Goal: Task Accomplishment & Management: Manage account settings

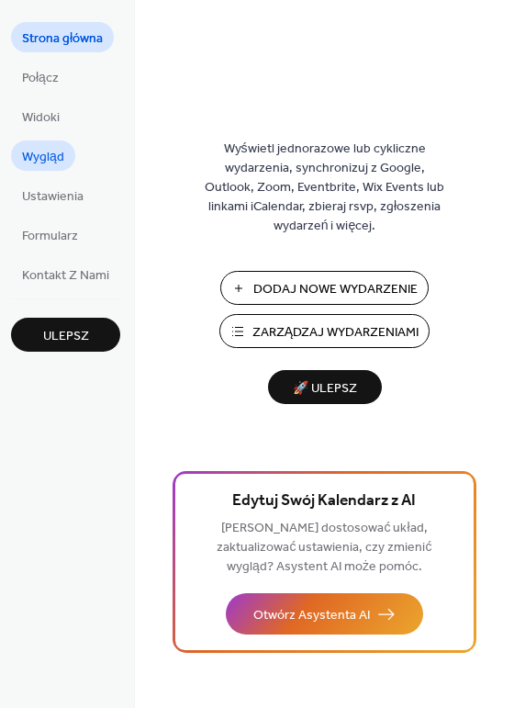
click at [28, 148] on span "Wygląd" at bounding box center [43, 157] width 42 height 19
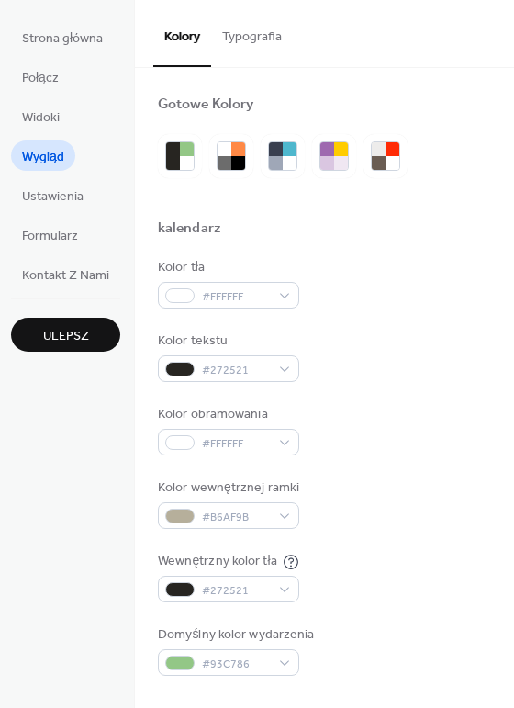
click at [241, 35] on button "Typografia" at bounding box center [252, 32] width 82 height 65
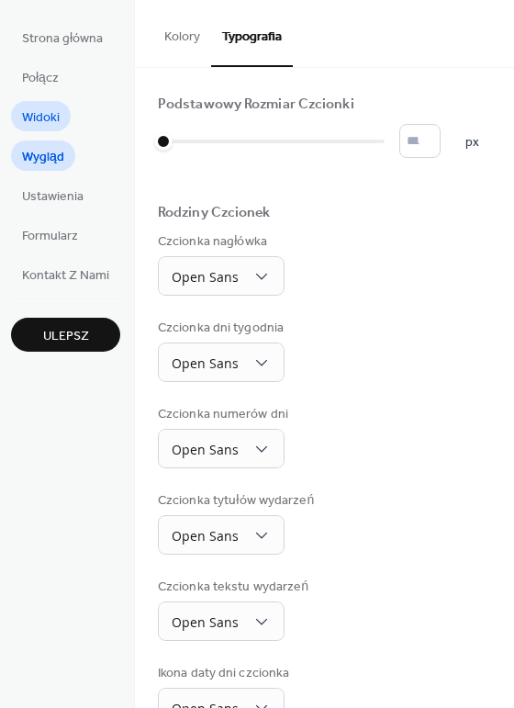
click at [60, 114] on span "Widoki" at bounding box center [41, 117] width 38 height 19
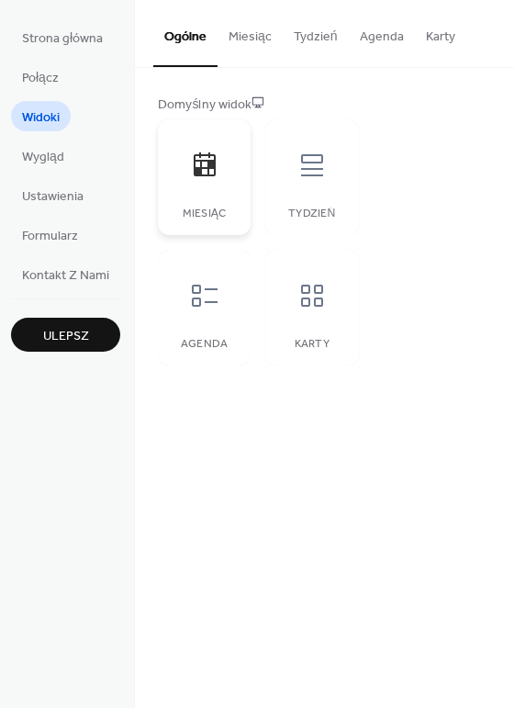
click at [222, 191] on div at bounding box center [204, 165] width 55 height 55
click at [61, 160] on span "Wygląd" at bounding box center [43, 157] width 42 height 19
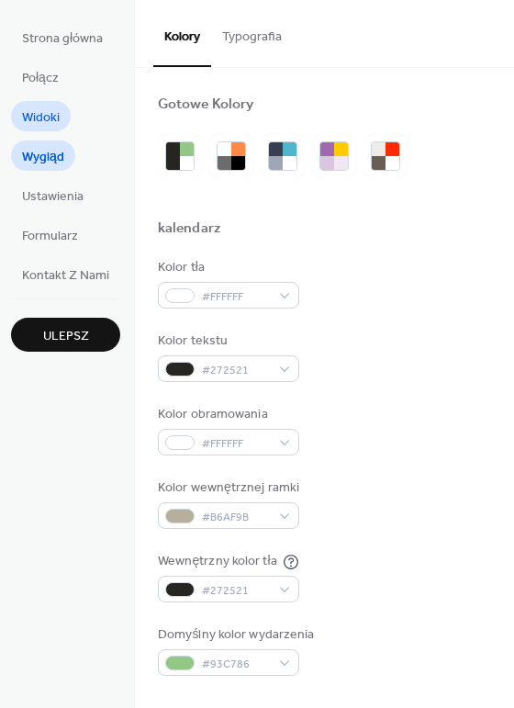
click at [39, 117] on span "Widoki" at bounding box center [41, 117] width 38 height 19
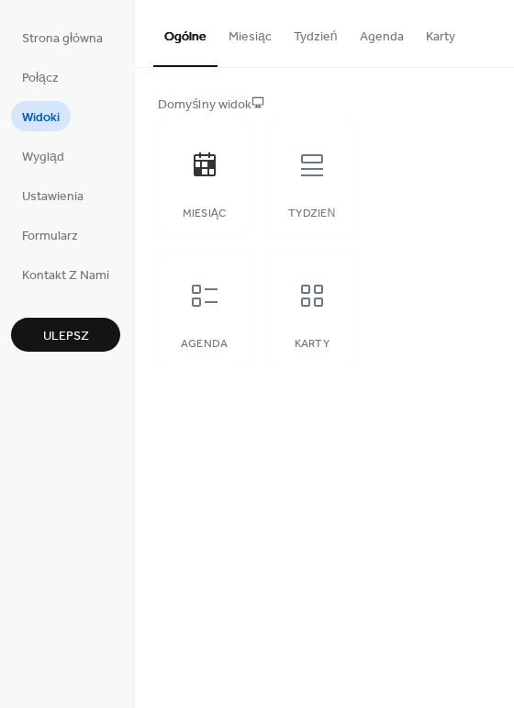
click at [243, 31] on button "Miesiąc" at bounding box center [250, 32] width 65 height 65
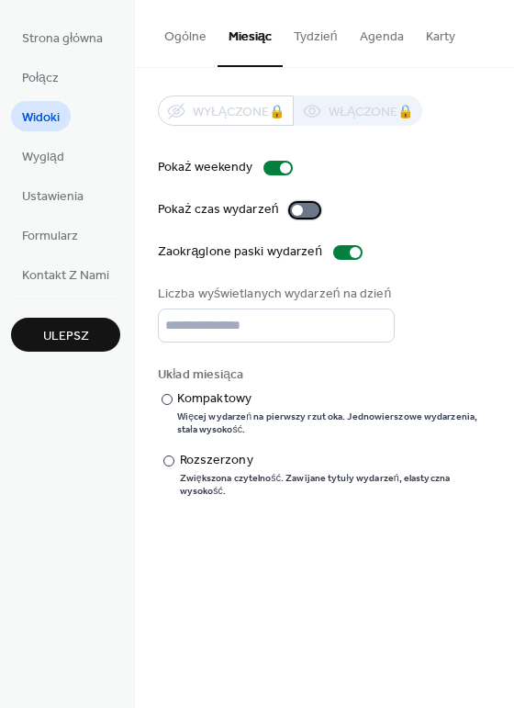
click at [302, 208] on div at bounding box center [304, 210] width 29 height 15
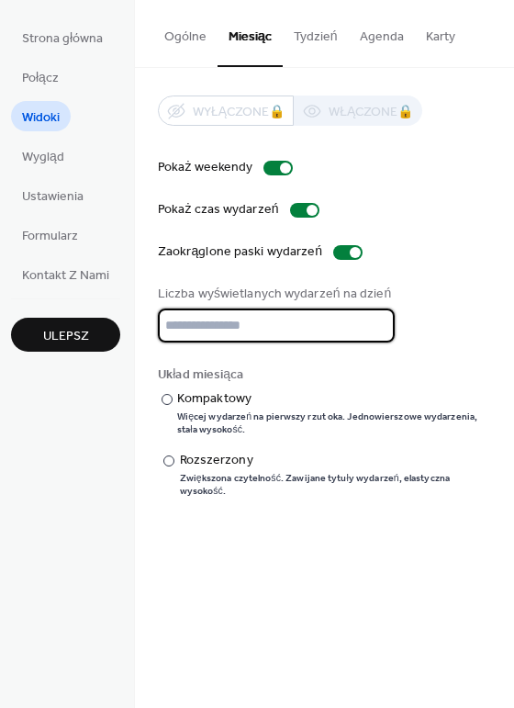
click at [201, 327] on input "*" at bounding box center [276, 326] width 237 height 34
type input "*"
click at [377, 333] on input "*" at bounding box center [276, 326] width 237 height 34
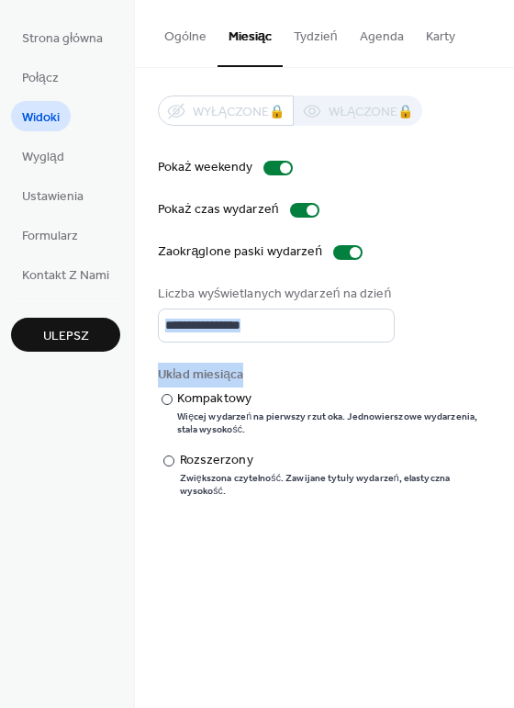
drag, startPoint x: 506, startPoint y: 285, endPoint x: 509, endPoint y: 376, distance: 91.0
click at [509, 376] on div "Wyłączone 🔒 Włączone 🔒 Pokaż weekendy Pokaż czas wydarzeń Zaokrąglone paski wyd…" at bounding box center [324, 296] width 379 height 457
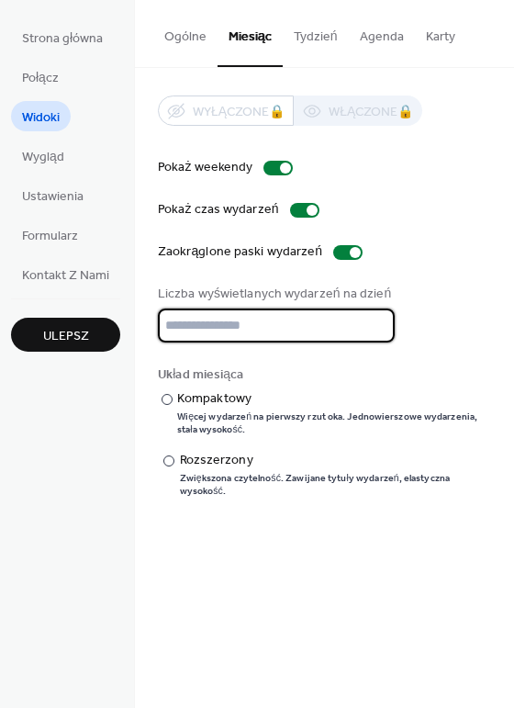
click at [239, 321] on input "*" at bounding box center [276, 326] width 237 height 34
click at [377, 333] on input "*" at bounding box center [276, 326] width 237 height 34
click at [273, 332] on input "*" at bounding box center [276, 326] width 237 height 34
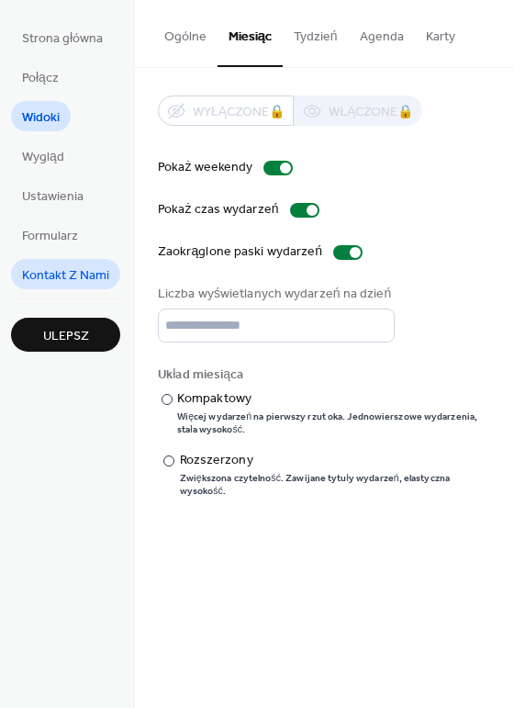
click at [84, 277] on span "Kontakt Z Nami" at bounding box center [65, 275] width 87 height 19
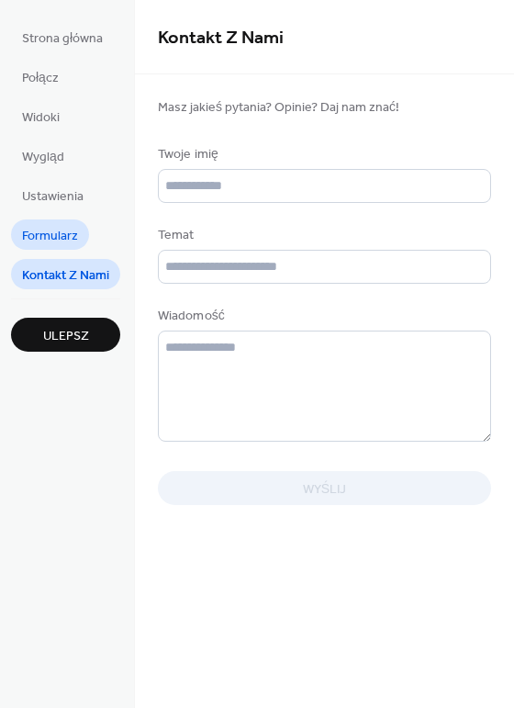
click at [46, 239] on span "Formularz" at bounding box center [50, 236] width 56 height 19
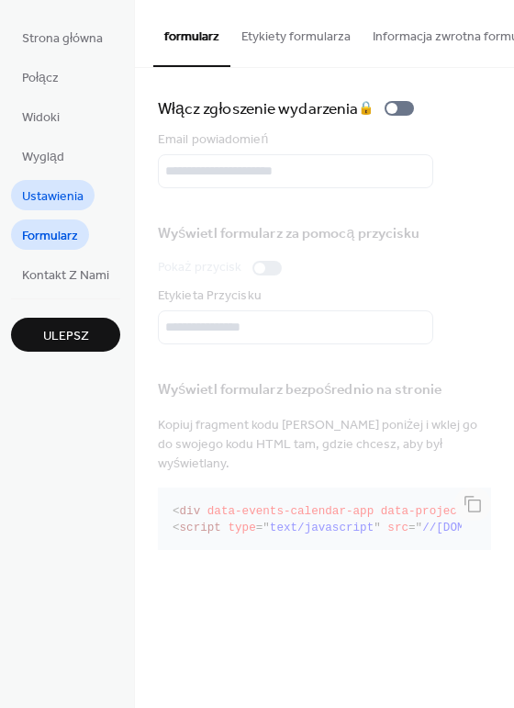
click at [43, 187] on span "Ustawienia" at bounding box center [53, 196] width 62 height 19
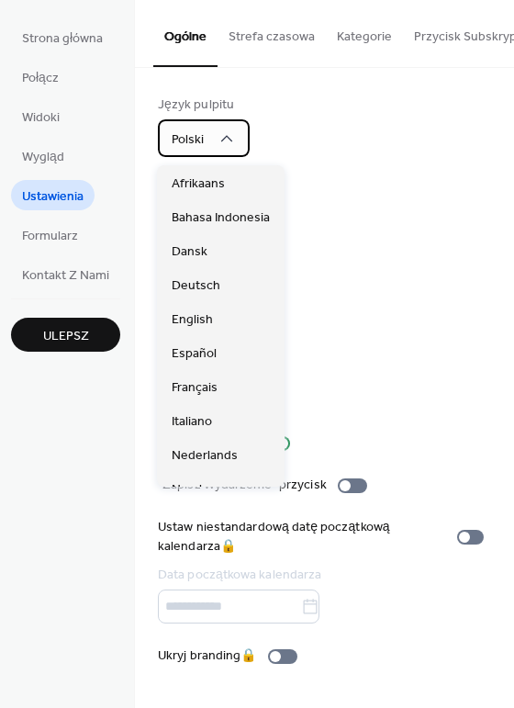
scroll to position [339, 0]
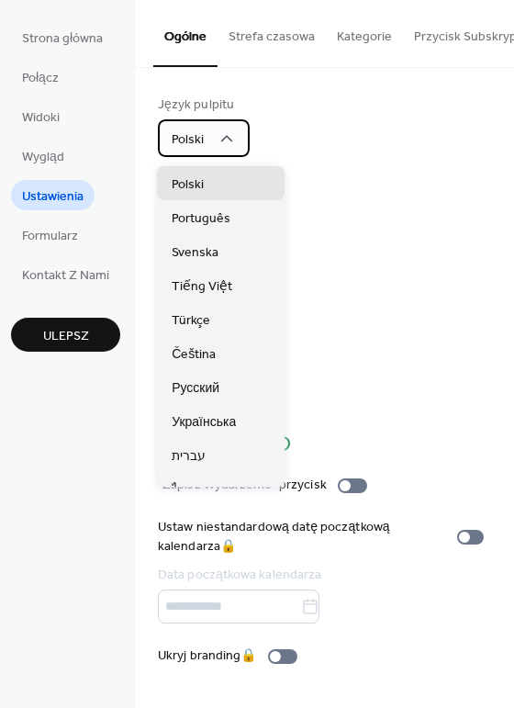
click at [236, 141] on div "Polski" at bounding box center [204, 138] width 92 height 38
click at [229, 141] on icon at bounding box center [227, 139] width 18 height 18
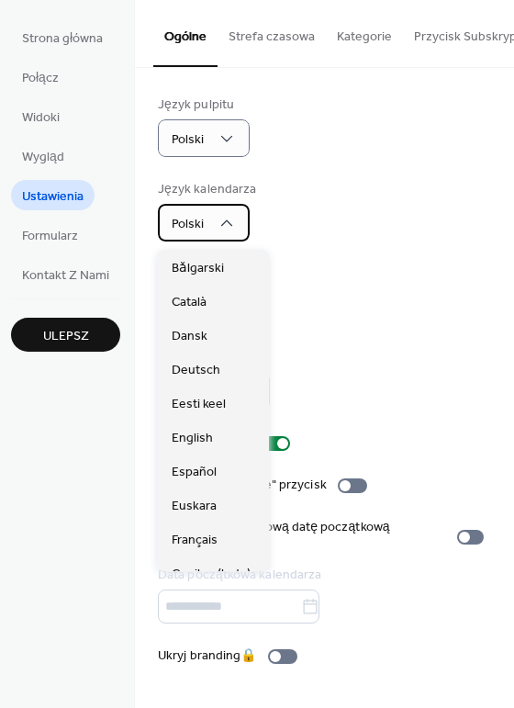
scroll to position [544, 0]
click at [199, 231] on span "Polski" at bounding box center [188, 224] width 32 height 25
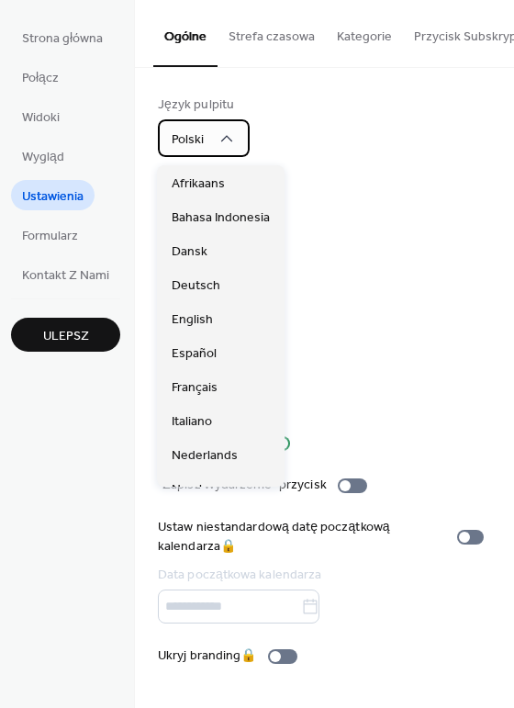
scroll to position [339, 0]
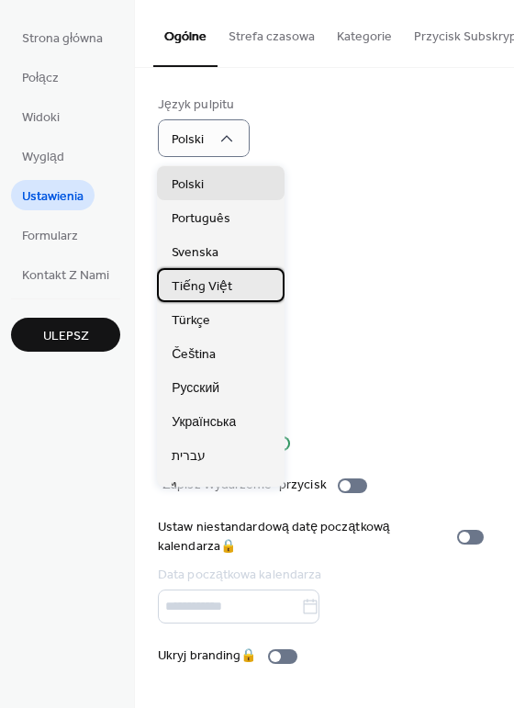
click at [263, 293] on div "Tiếng Việt" at bounding box center [221, 285] width 128 height 34
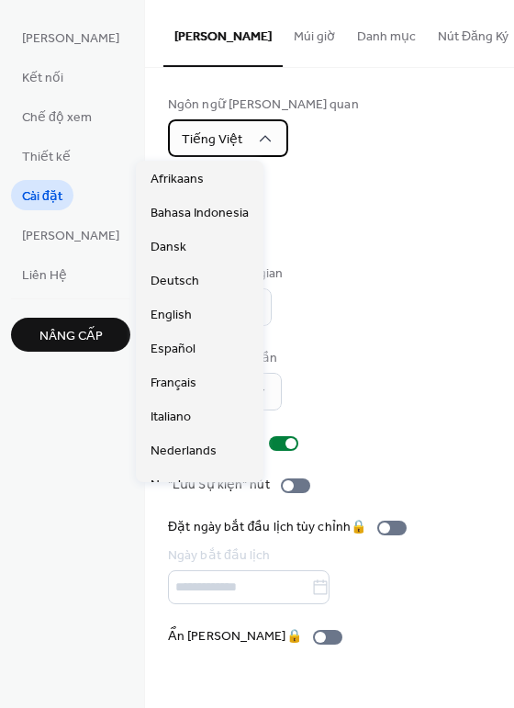
scroll to position [441, 0]
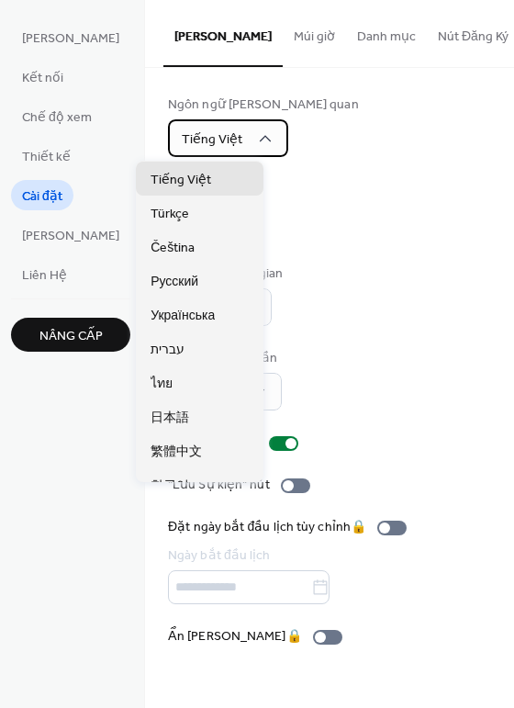
click at [191, 137] on span "Tiếng Việt" at bounding box center [212, 140] width 61 height 25
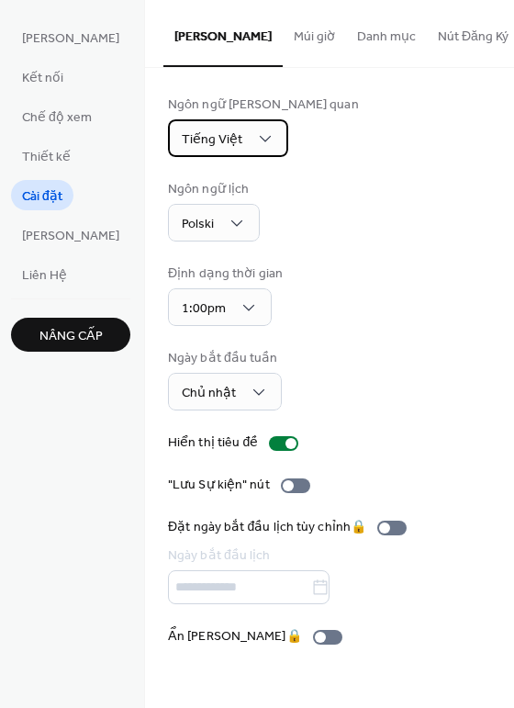
click at [246, 139] on div "Tiếng Việt" at bounding box center [228, 138] width 120 height 38
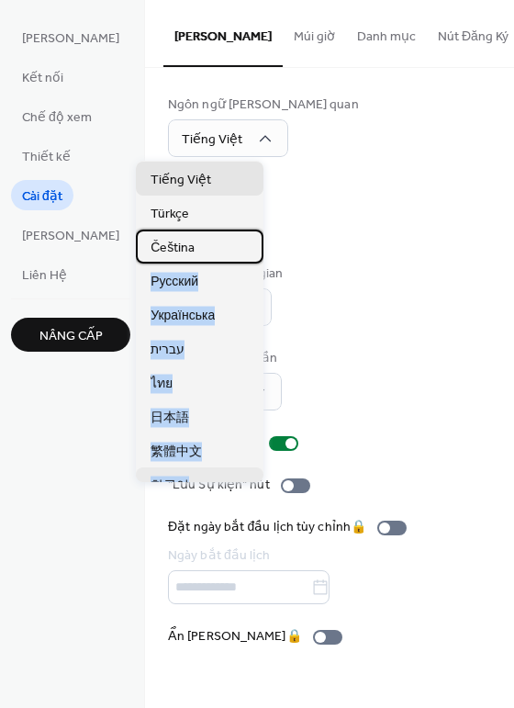
scroll to position [459, 0]
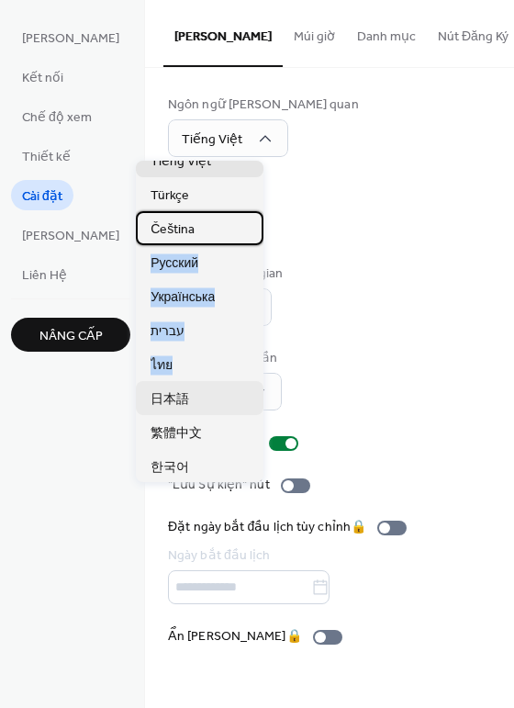
drag, startPoint x: 205, startPoint y: 231, endPoint x: 196, endPoint y: 380, distance: 150.0
click at [196, 380] on div "Afrikaans Bahasa Indonesia Dansk Deutsch English Español Français Italiano Nede…" at bounding box center [200, 321] width 128 height 321
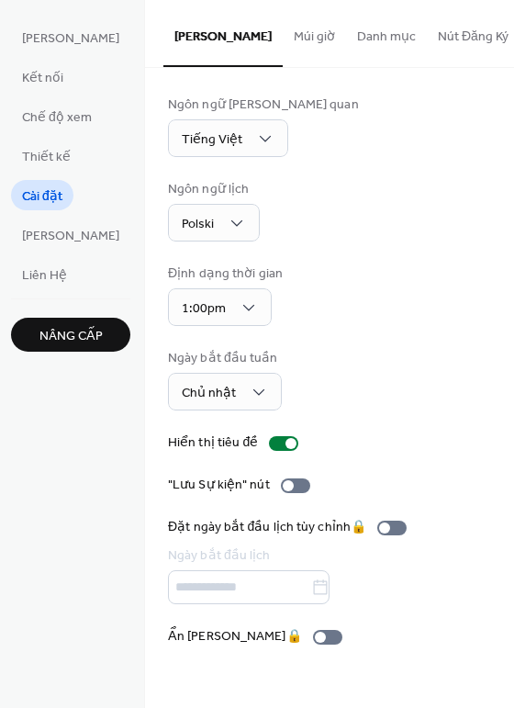
click at [417, 256] on div "Ngôn ngữ [PERSON_NAME] quan Tiếng Việt Ngôn ngữ [PERSON_NAME] Định dạng thời gi…" at bounding box center [329, 371] width 323 height 551
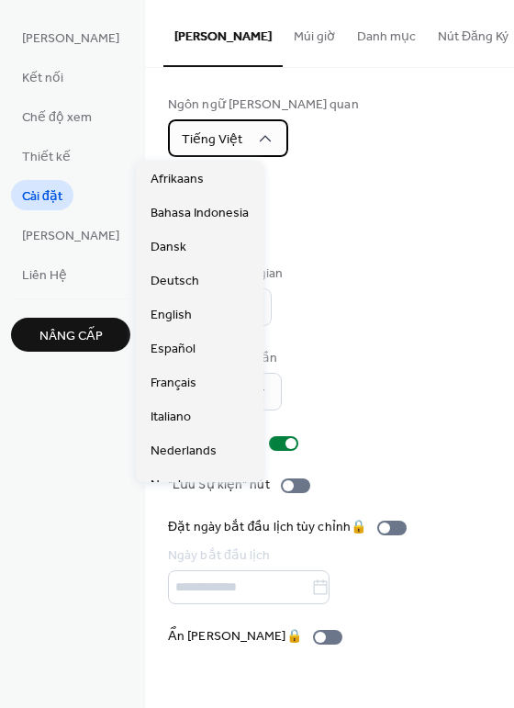
click at [242, 138] on div "Tiếng Việt" at bounding box center [228, 138] width 120 height 38
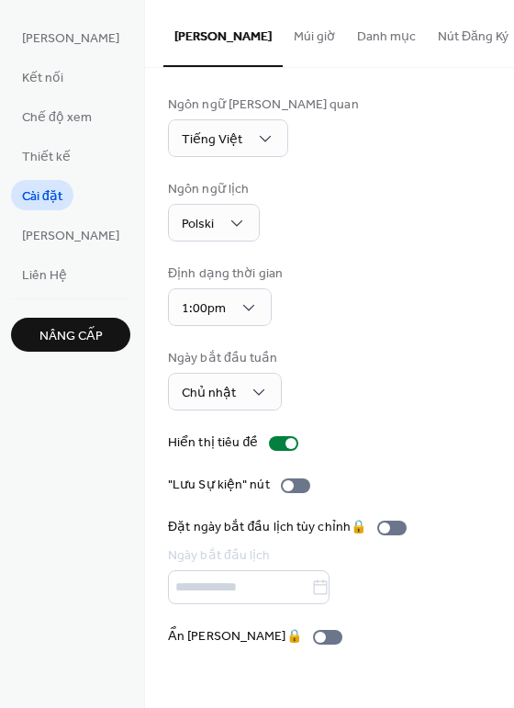
click at [373, 224] on div "Ngôn ngữ [PERSON_NAME]" at bounding box center [329, 211] width 323 height 62
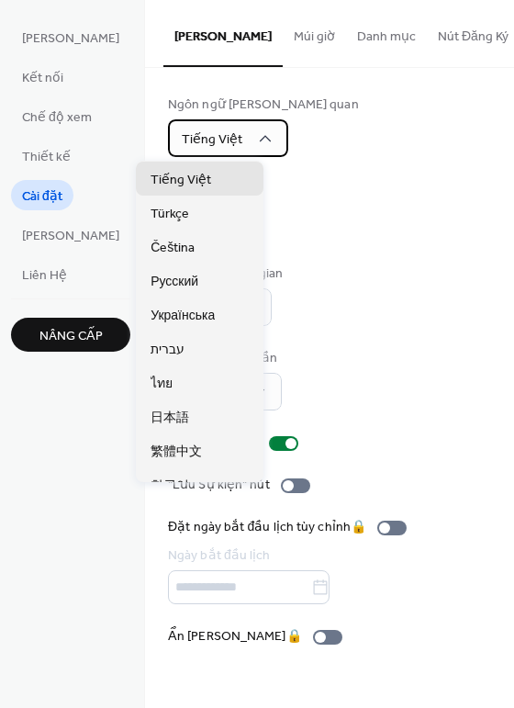
click at [188, 136] on span "Tiếng Việt" at bounding box center [212, 140] width 61 height 25
click at [199, 136] on span "Tiếng Việt" at bounding box center [212, 140] width 61 height 25
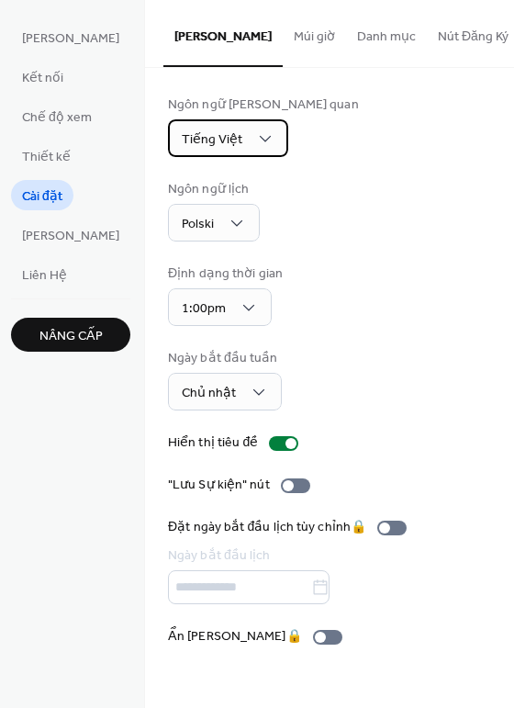
click at [209, 136] on div "Tiếng Việt" at bounding box center [228, 138] width 120 height 38
click at [367, 241] on div "Ngôn ngữ [PERSON_NAME]" at bounding box center [329, 211] width 323 height 62
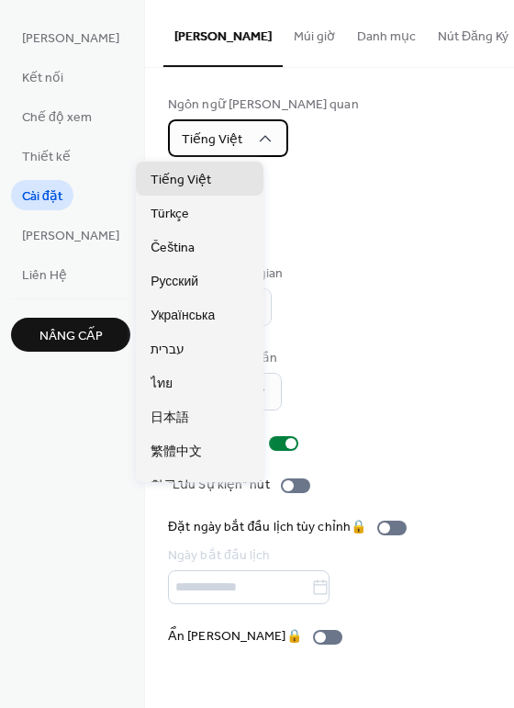
click at [256, 140] on icon at bounding box center [265, 139] width 18 height 18
click at [202, 141] on span "Tiếng Việt" at bounding box center [212, 140] width 61 height 25
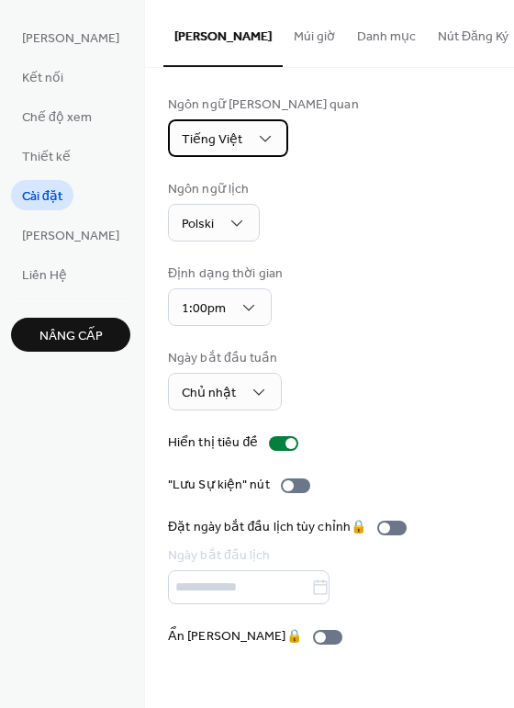
click at [256, 136] on icon at bounding box center [265, 139] width 18 height 18
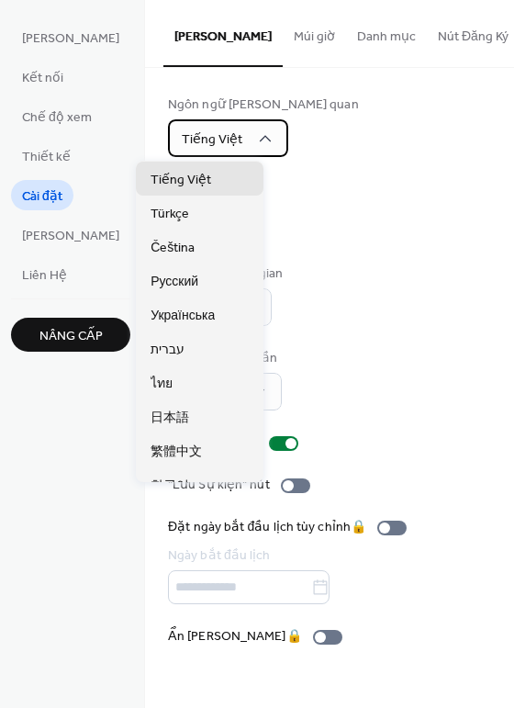
click at [186, 139] on span "Tiếng Việt" at bounding box center [212, 140] width 61 height 25
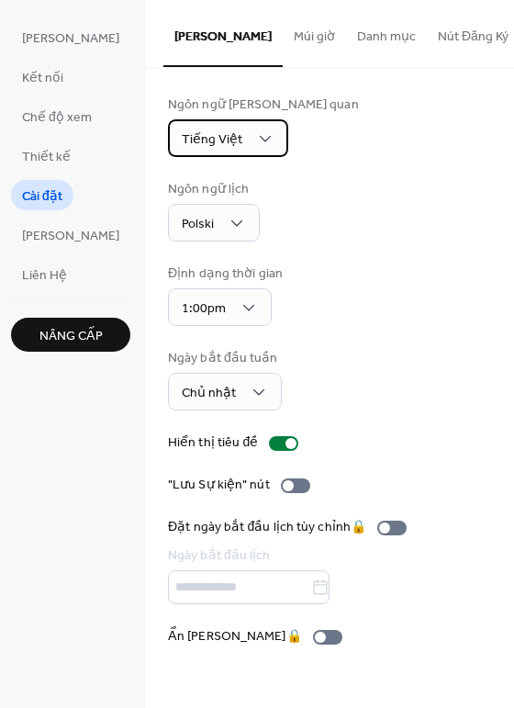
click at [256, 134] on icon at bounding box center [265, 139] width 18 height 18
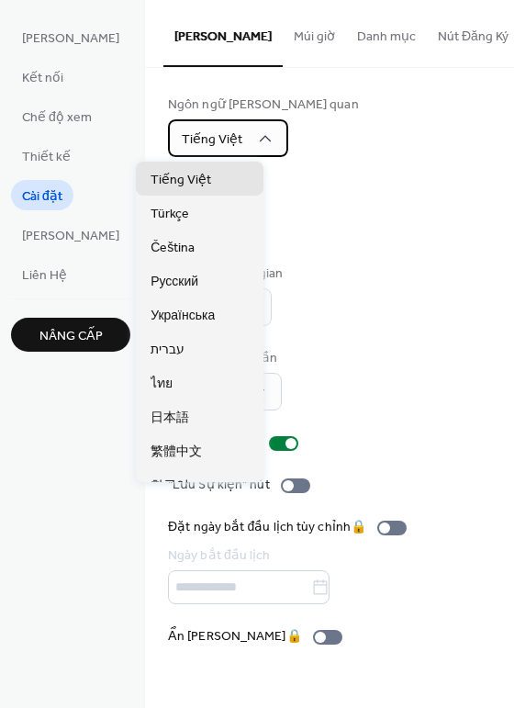
click at [202, 133] on span "Tiếng Việt" at bounding box center [212, 140] width 61 height 25
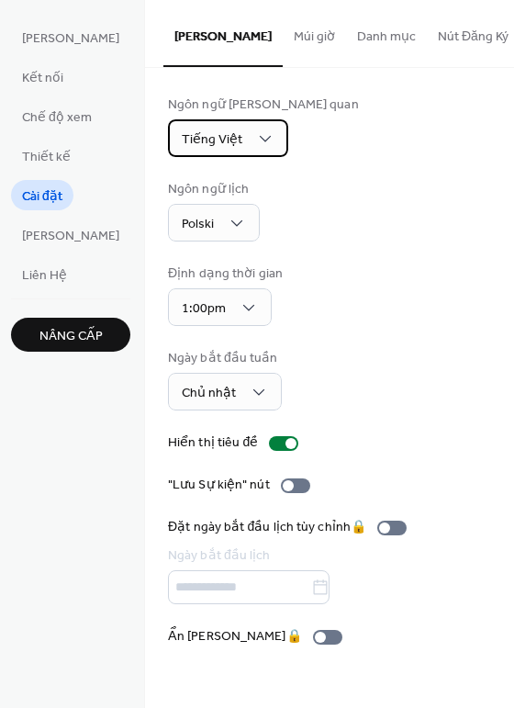
click at [202, 133] on span "Tiếng Việt" at bounding box center [212, 140] width 61 height 25
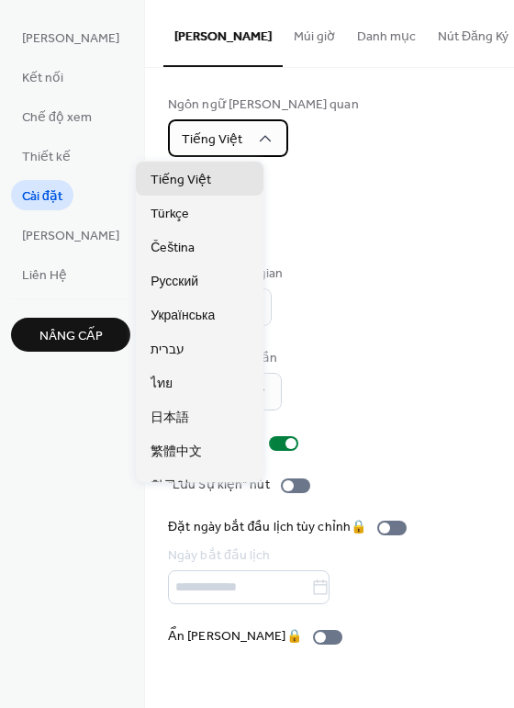
click at [202, 133] on span "Tiếng Việt" at bounding box center [212, 140] width 61 height 25
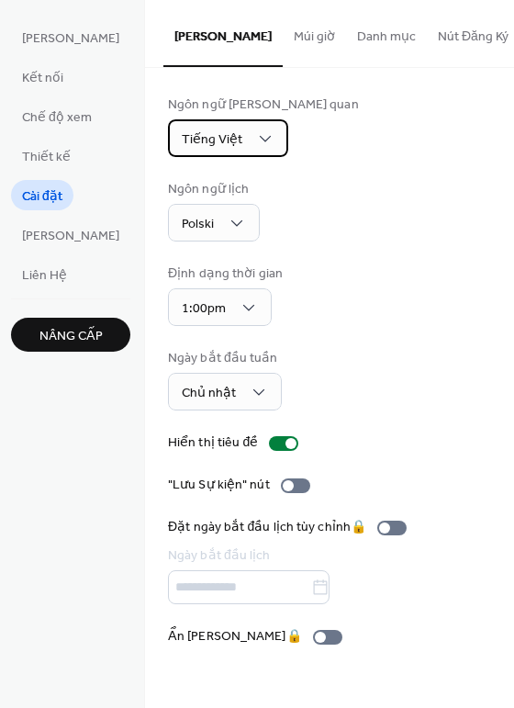
click at [256, 136] on icon at bounding box center [265, 139] width 18 height 18
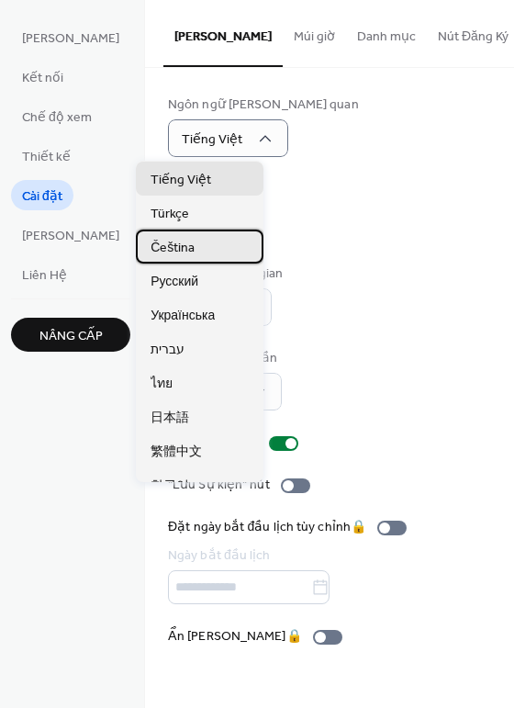
click at [184, 260] on div "Čeština" at bounding box center [200, 247] width 128 height 34
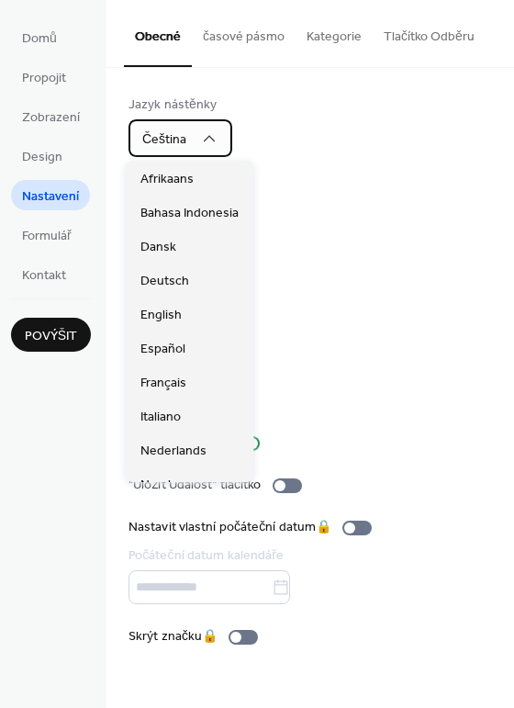
scroll to position [459, 0]
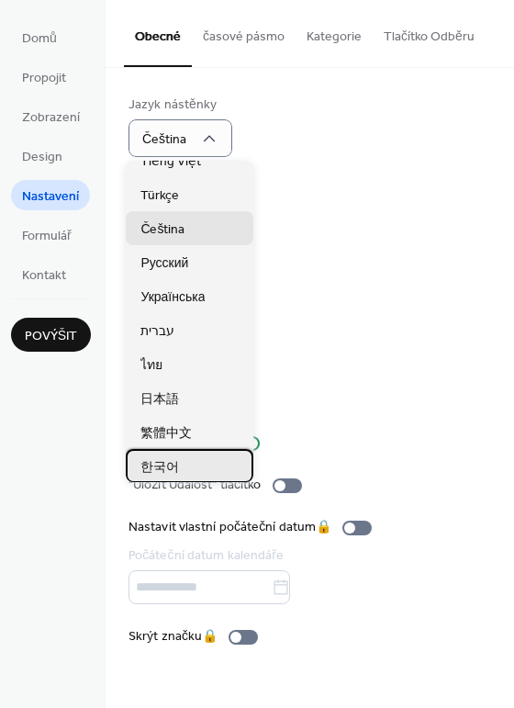
click at [197, 449] on div "한국어" at bounding box center [190, 466] width 128 height 34
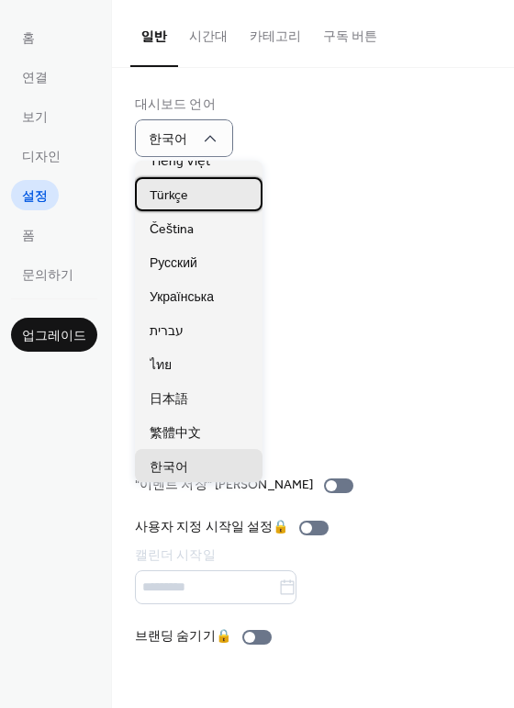
click at [169, 181] on div "Türkçe" at bounding box center [199, 194] width 128 height 34
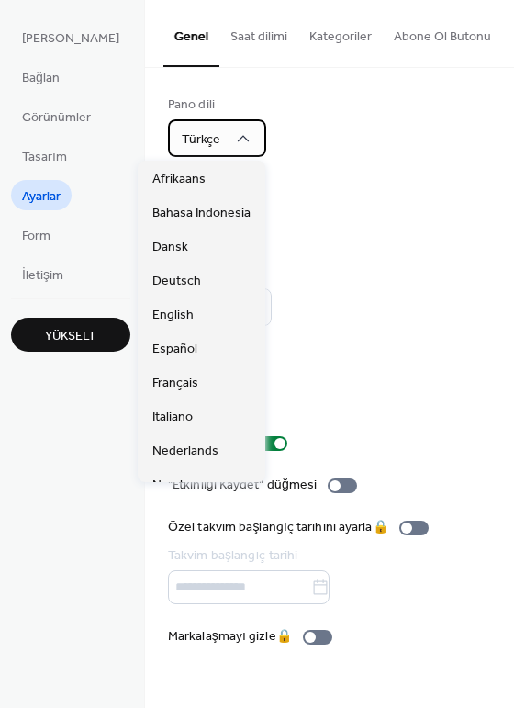
click at [213, 147] on div "Türkçe" at bounding box center [217, 138] width 98 height 38
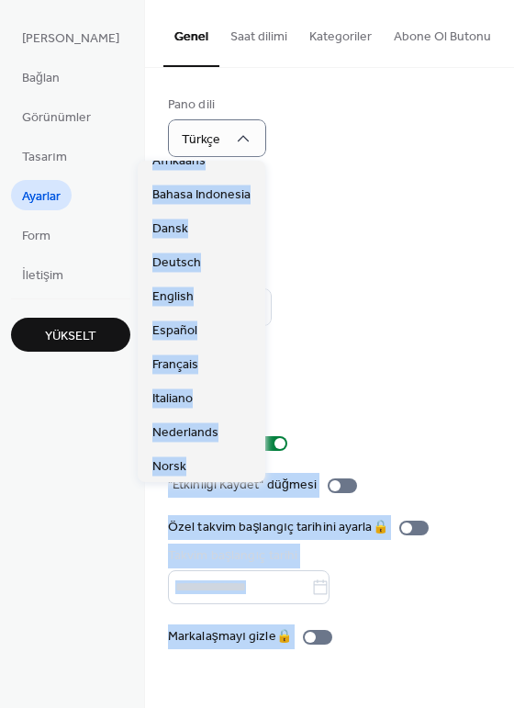
scroll to position [0, 0]
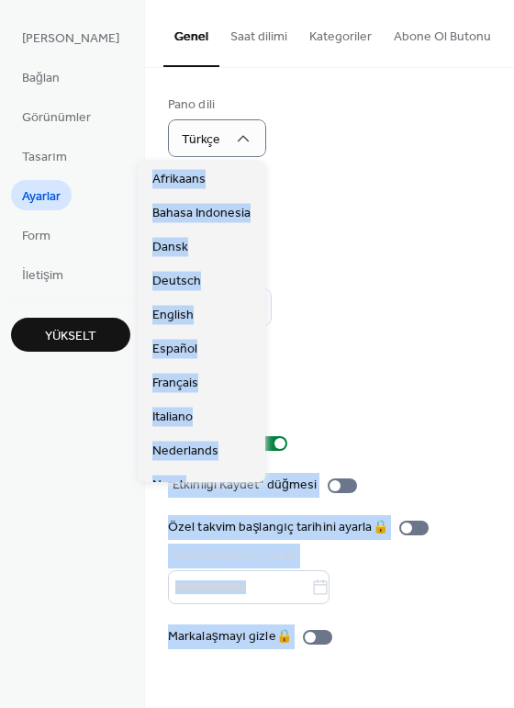
drag, startPoint x: 198, startPoint y: 182, endPoint x: 184, endPoint y: 145, distance: 39.6
click at [184, 145] on body "Ana sayfa Bağlan Görünümler Tasarım Ayarlar Form İletişim Yükselt Ayarlar Yükse…" at bounding box center [257, 354] width 514 height 708
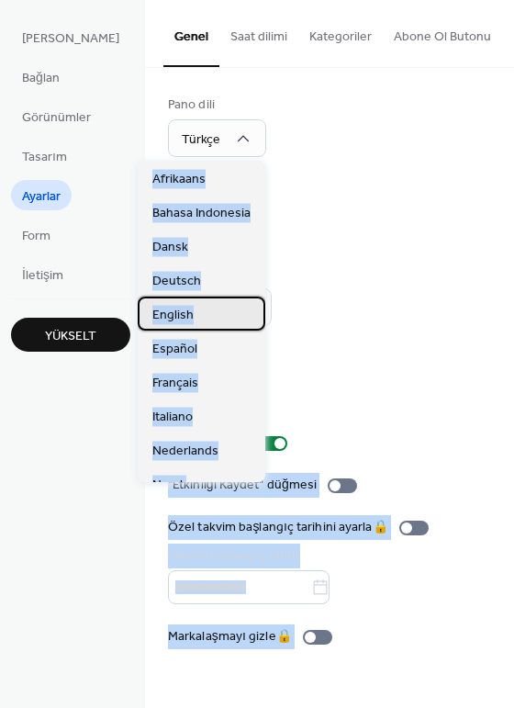
click at [169, 322] on span "English" at bounding box center [172, 314] width 41 height 19
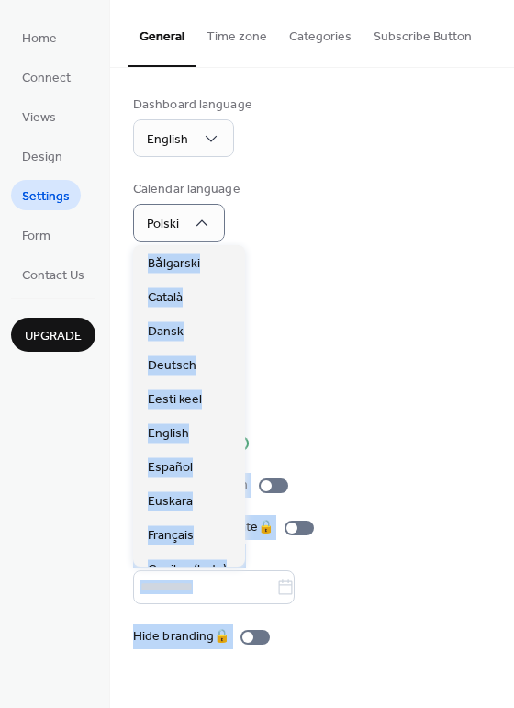
drag, startPoint x: 199, startPoint y: 353, endPoint x: 173, endPoint y: 227, distance: 128.6
click at [173, 227] on body "Home Connect Views Design Settings Form Contact Us Upgrade Settings Upgrade Gen…" at bounding box center [257, 354] width 514 height 708
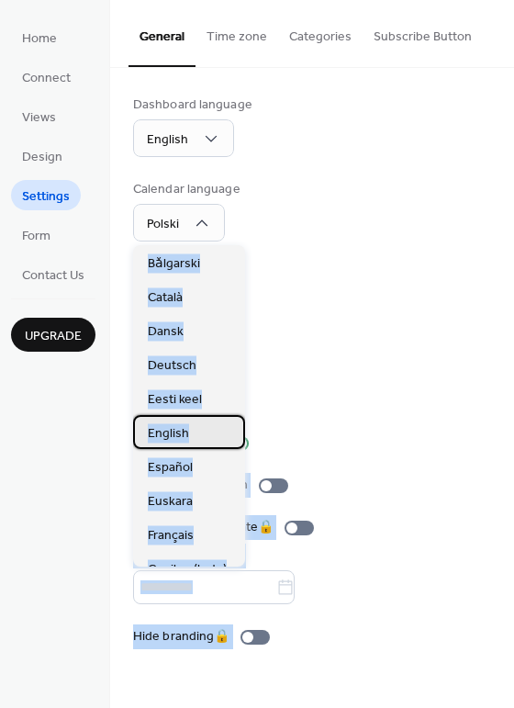
click at [165, 432] on span "English" at bounding box center [168, 432] width 41 height 19
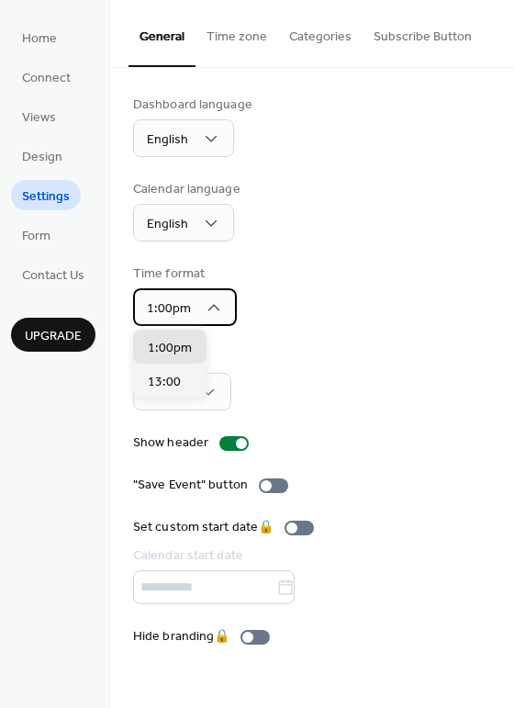
click at [229, 308] on div "1:00pm" at bounding box center [185, 307] width 104 height 38
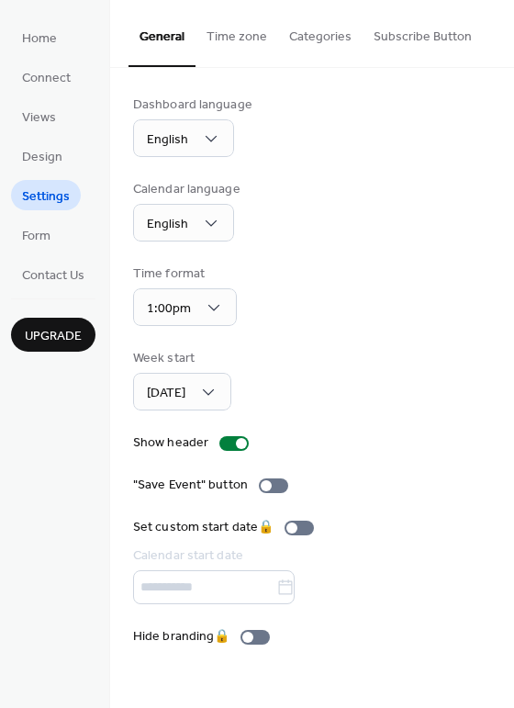
click at [295, 286] on div "Time format 1:00pm" at bounding box center [312, 296] width 358 height 62
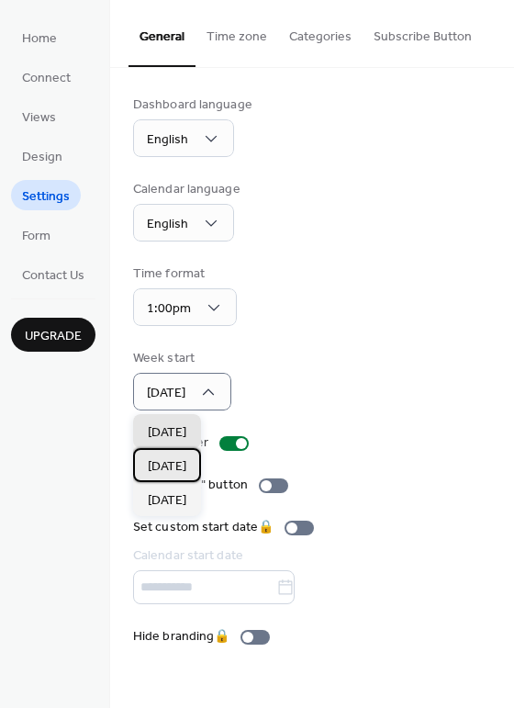
click at [176, 468] on span "[DATE]" at bounding box center [167, 465] width 39 height 19
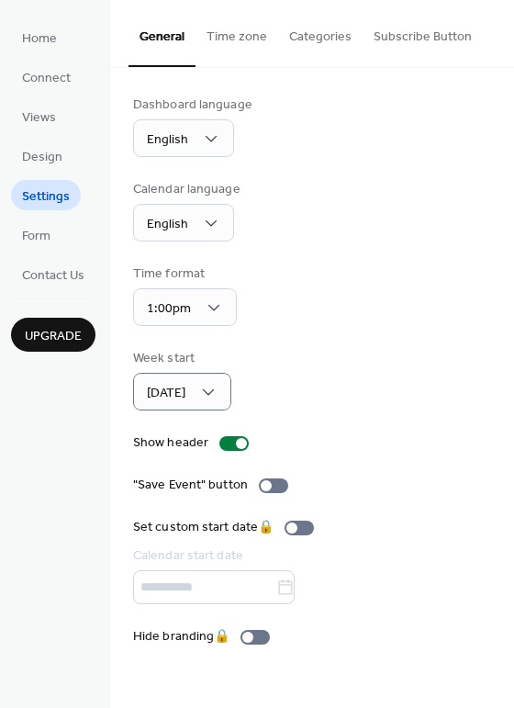
click at [339, 341] on div "Dashboard language English Calendar language English Time format 1:00pm Week st…" at bounding box center [312, 371] width 358 height 551
drag, startPoint x: 506, startPoint y: 140, endPoint x: 506, endPoint y: 250, distance: 110.2
click at [506, 250] on div "Dashboard language English Calendar language English Time format 1:00pm Week st…" at bounding box center [312, 371] width 404 height 606
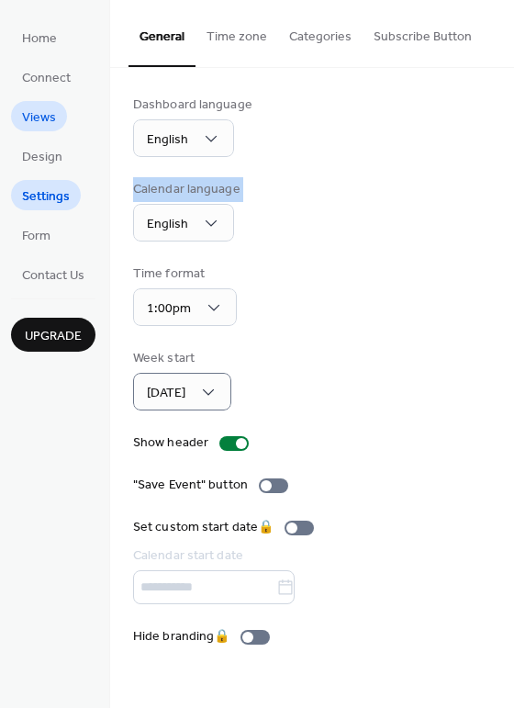
click at [37, 116] on span "Views" at bounding box center [39, 117] width 34 height 19
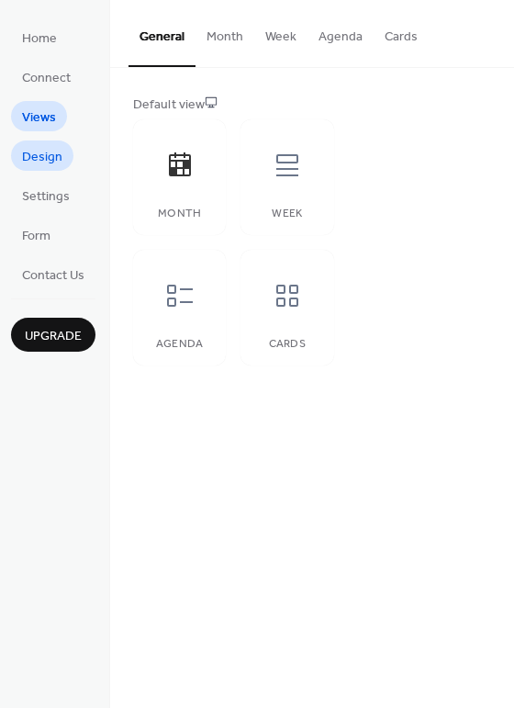
click at [39, 156] on span "Design" at bounding box center [42, 157] width 40 height 19
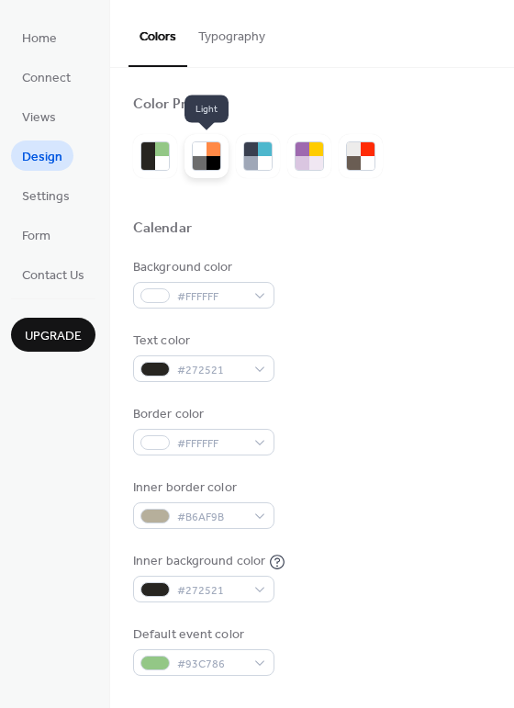
click at [215, 154] on div at bounding box center [214, 149] width 14 height 14
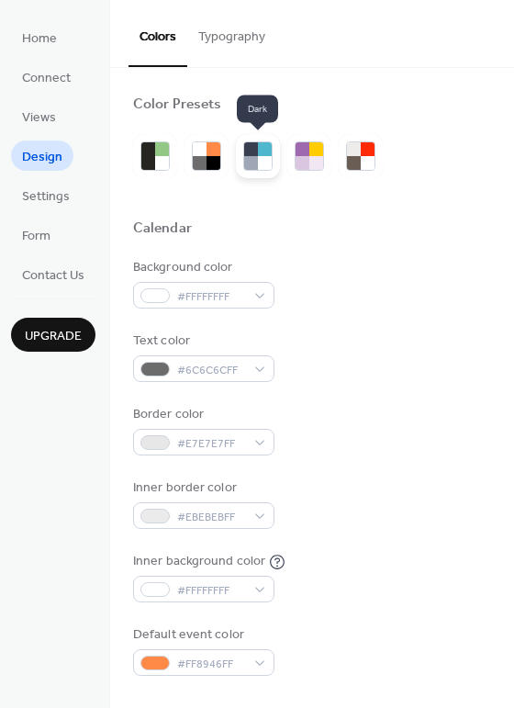
click at [254, 158] on div at bounding box center [251, 163] width 14 height 14
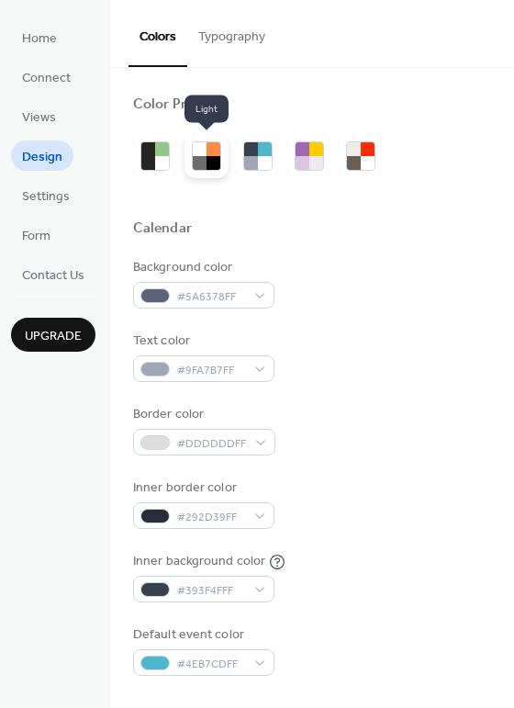
click at [213, 152] on div at bounding box center [214, 149] width 14 height 14
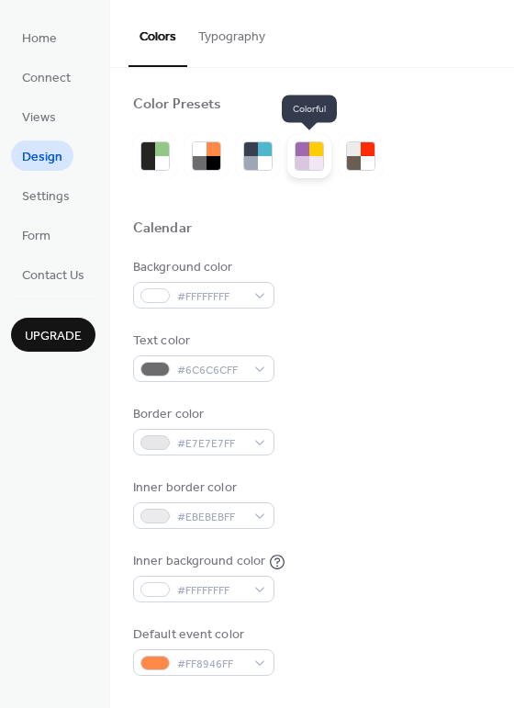
click at [303, 157] on div at bounding box center [303, 163] width 14 height 14
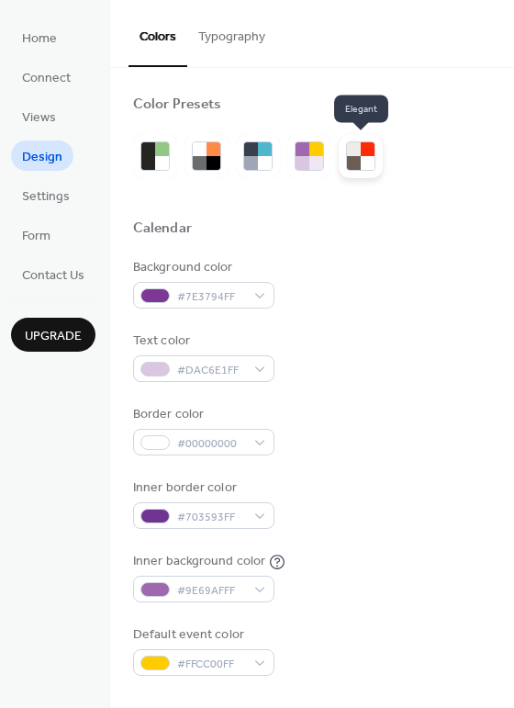
click at [357, 165] on div at bounding box center [354, 163] width 14 height 14
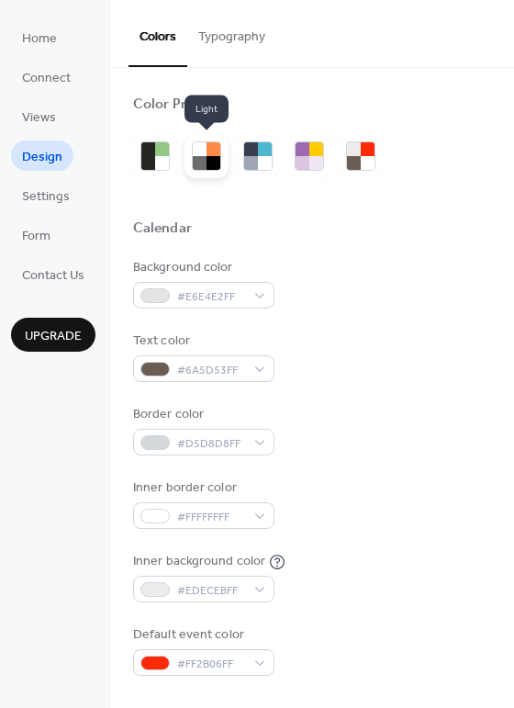
click at [207, 137] on div at bounding box center [207, 156] width 44 height 44
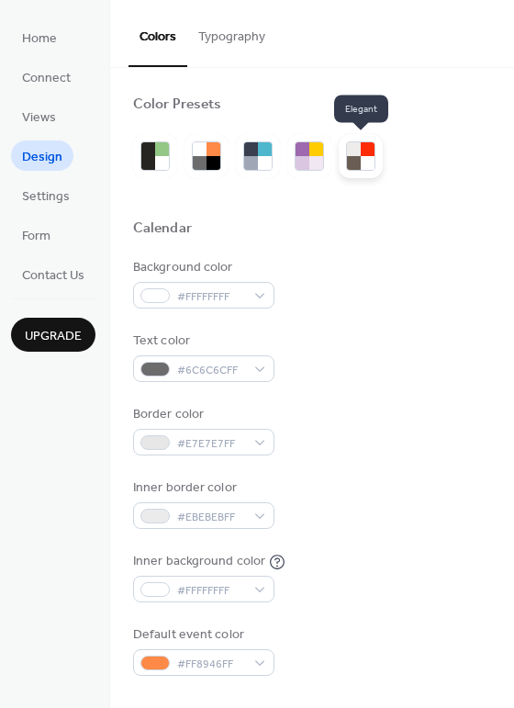
click at [346, 171] on div at bounding box center [361, 156] width 44 height 44
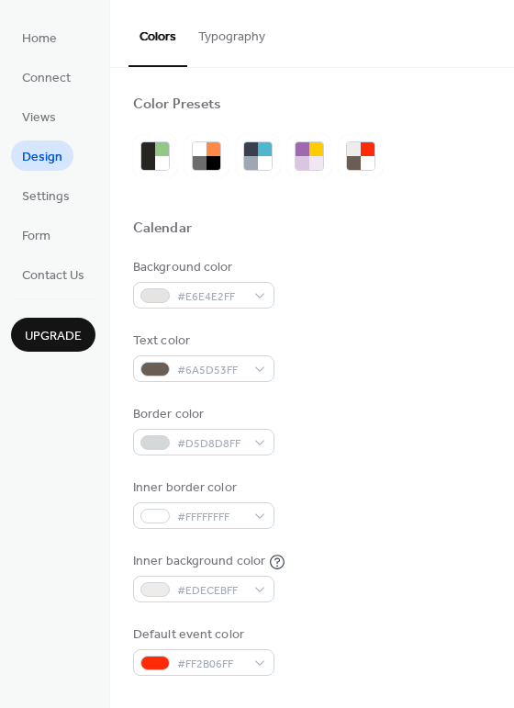
click at [51, 349] on button "Upgrade" at bounding box center [53, 335] width 85 height 34
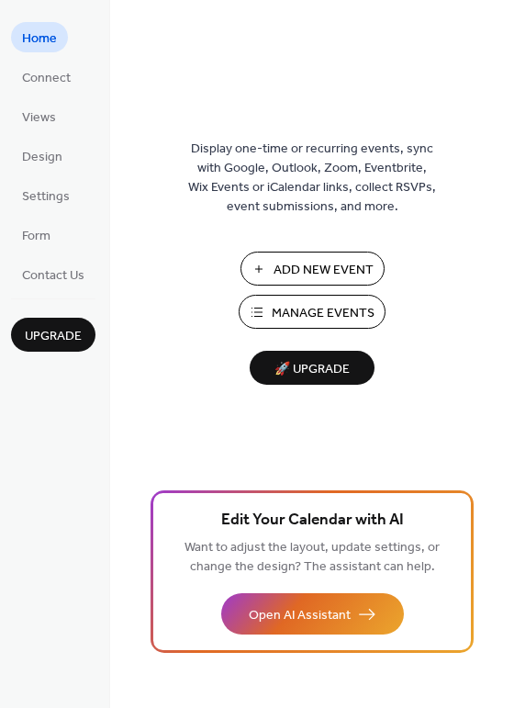
click at [298, 267] on span "Add New Event" at bounding box center [324, 270] width 100 height 19
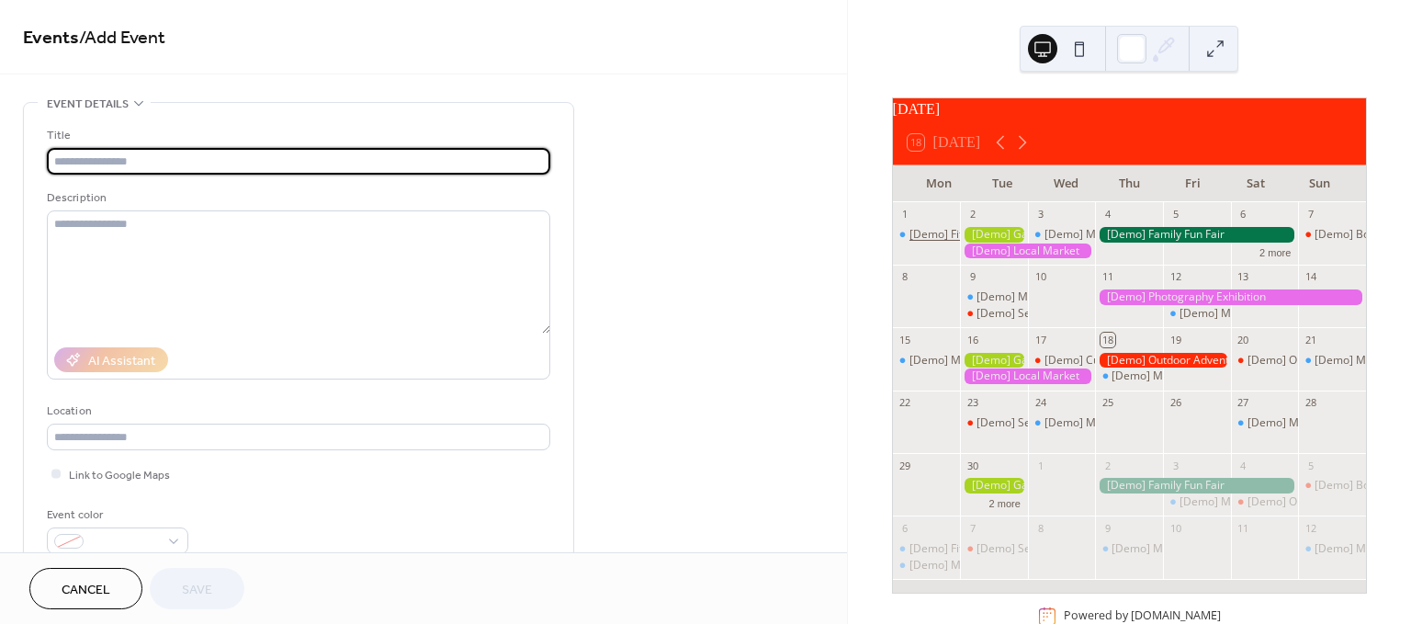
click at [946, 242] on div "[Demo] Fitness Bootcamp" at bounding box center [975, 235] width 132 height 16
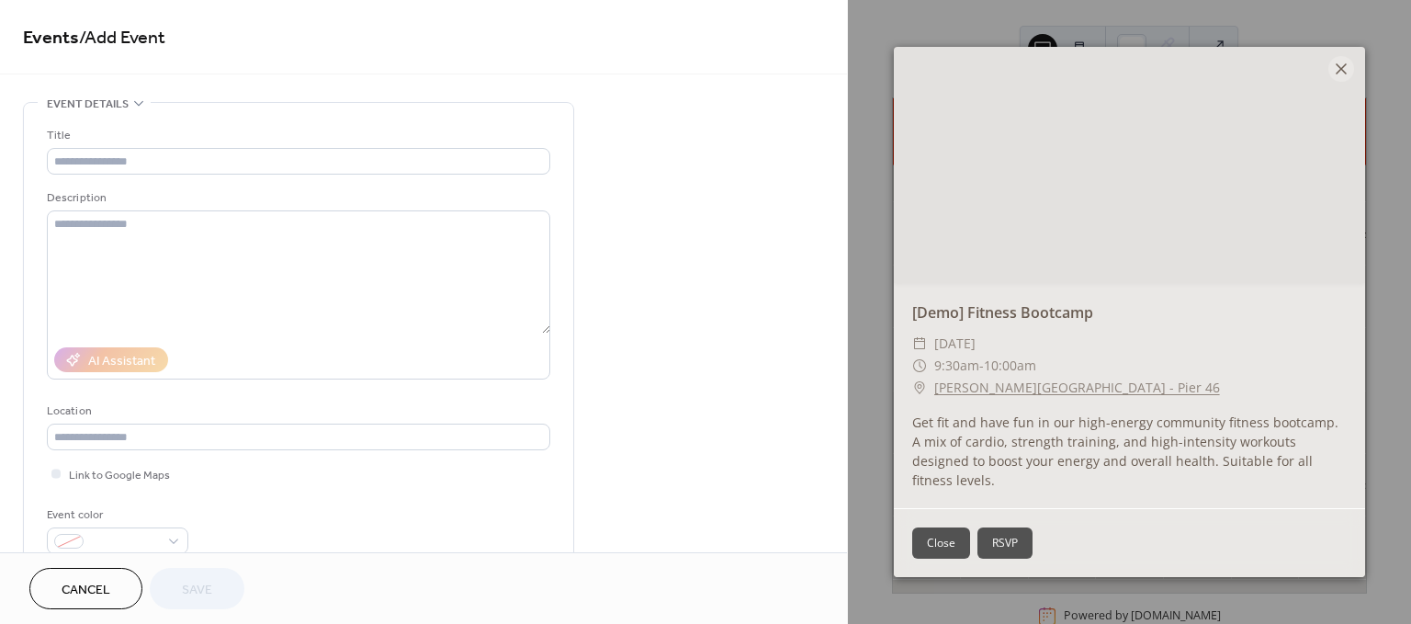
click at [1337, 80] on icon at bounding box center [1341, 69] width 22 height 22
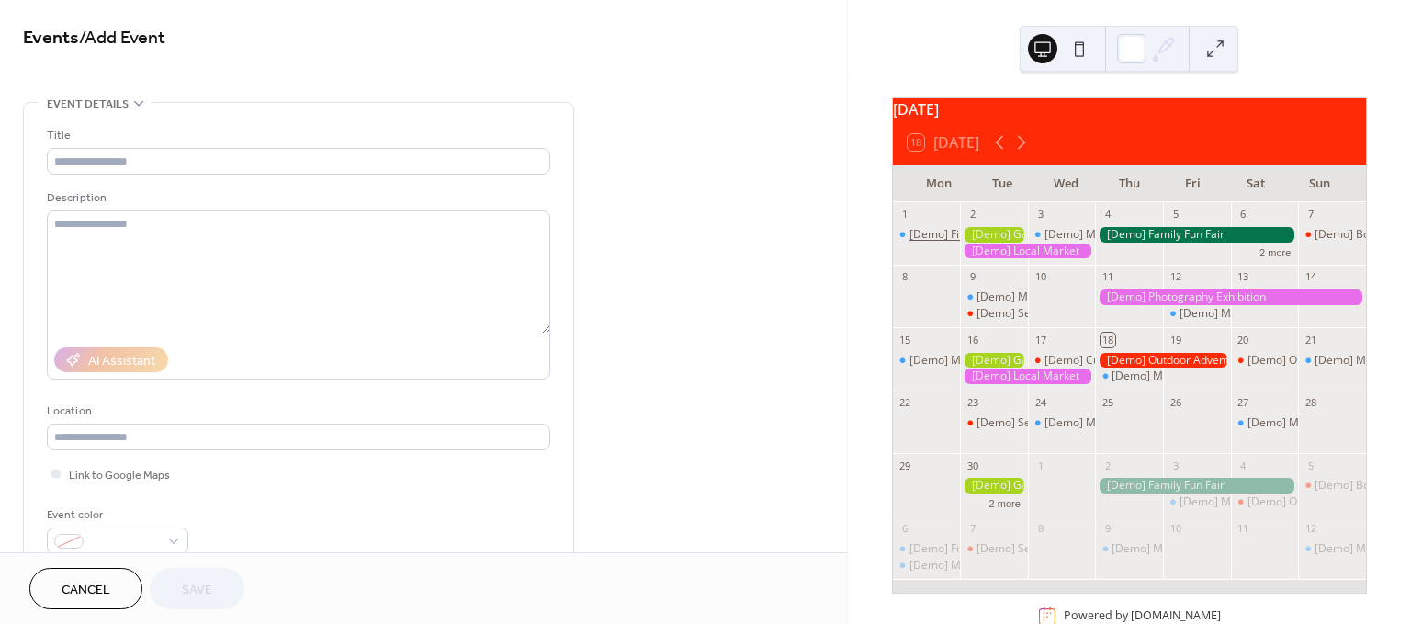
click at [957, 242] on div "[Demo] Fitness Bootcamp" at bounding box center [975, 235] width 132 height 16
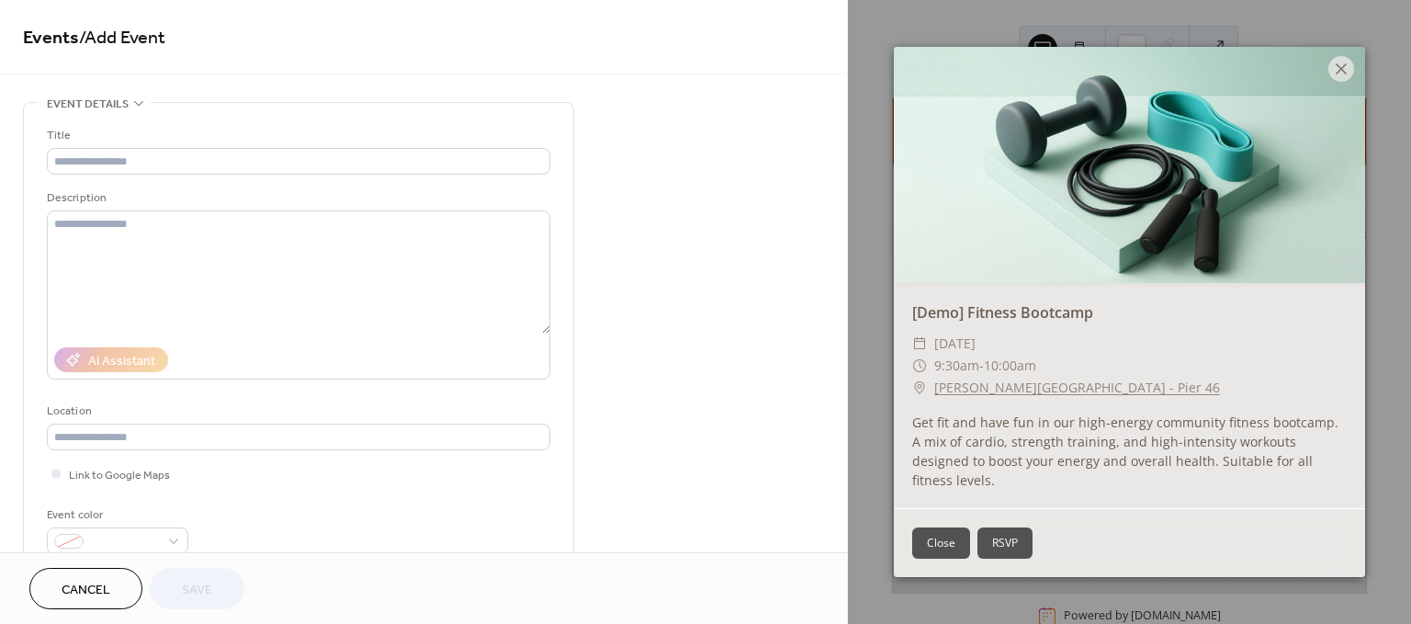
drag, startPoint x: 957, startPoint y: 243, endPoint x: 1195, endPoint y: 124, distance: 266.2
click at [1195, 124] on div at bounding box center [1129, 165] width 471 height 236
click at [943, 543] on button "Close" at bounding box center [941, 542] width 58 height 31
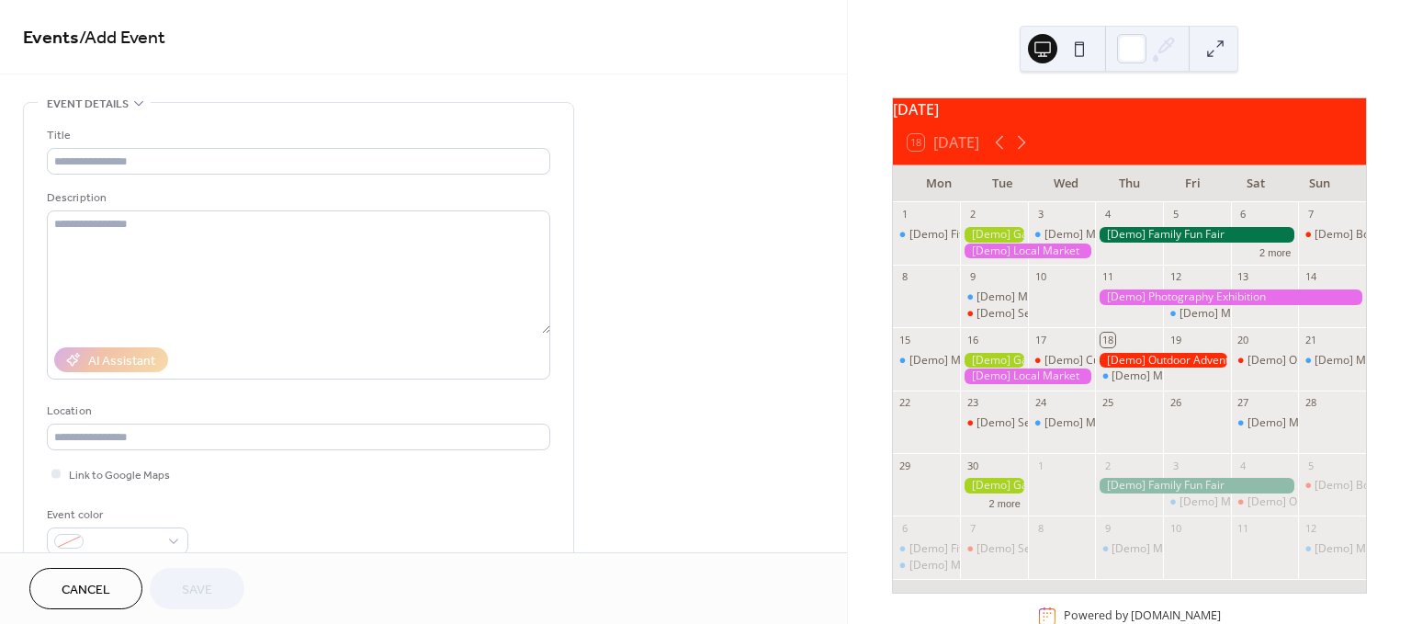
drag, startPoint x: 941, startPoint y: 246, endPoint x: 831, endPoint y: 279, distance: 115.1
click at [946, 242] on div "[Demo] Fitness Bootcamp" at bounding box center [975, 235] width 132 height 16
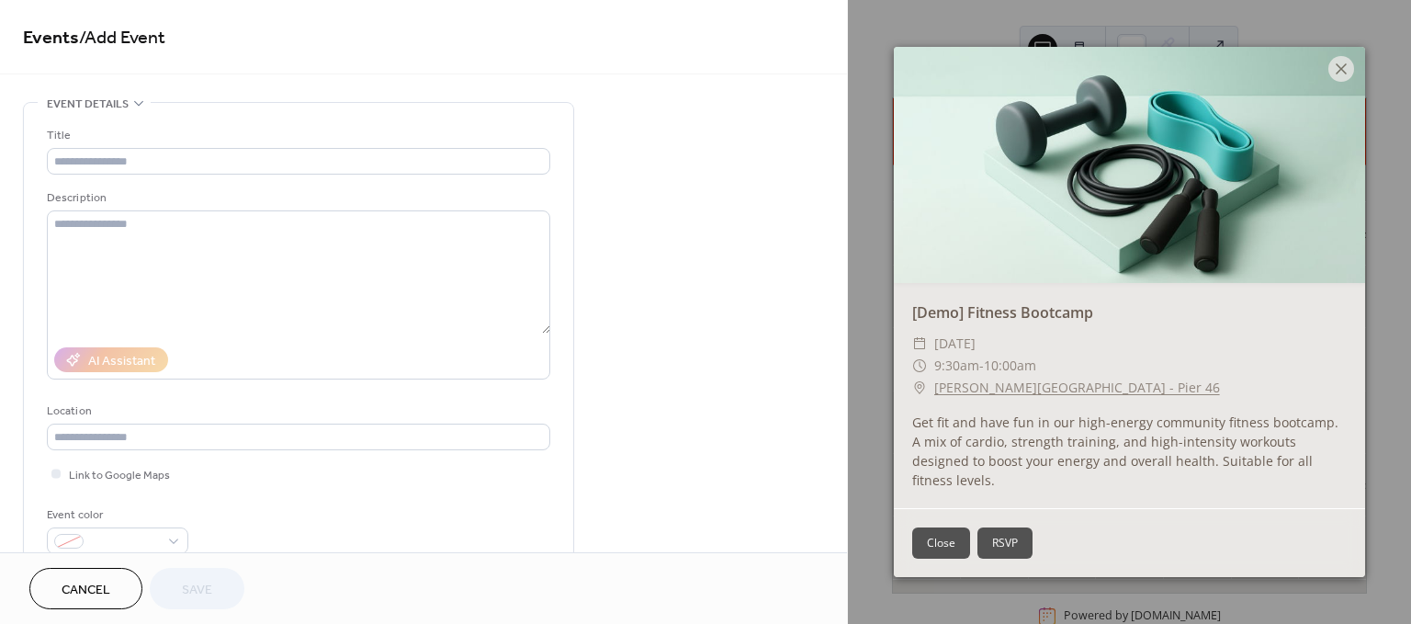
click at [1020, 534] on button "RSVP" at bounding box center [1004, 542] width 55 height 31
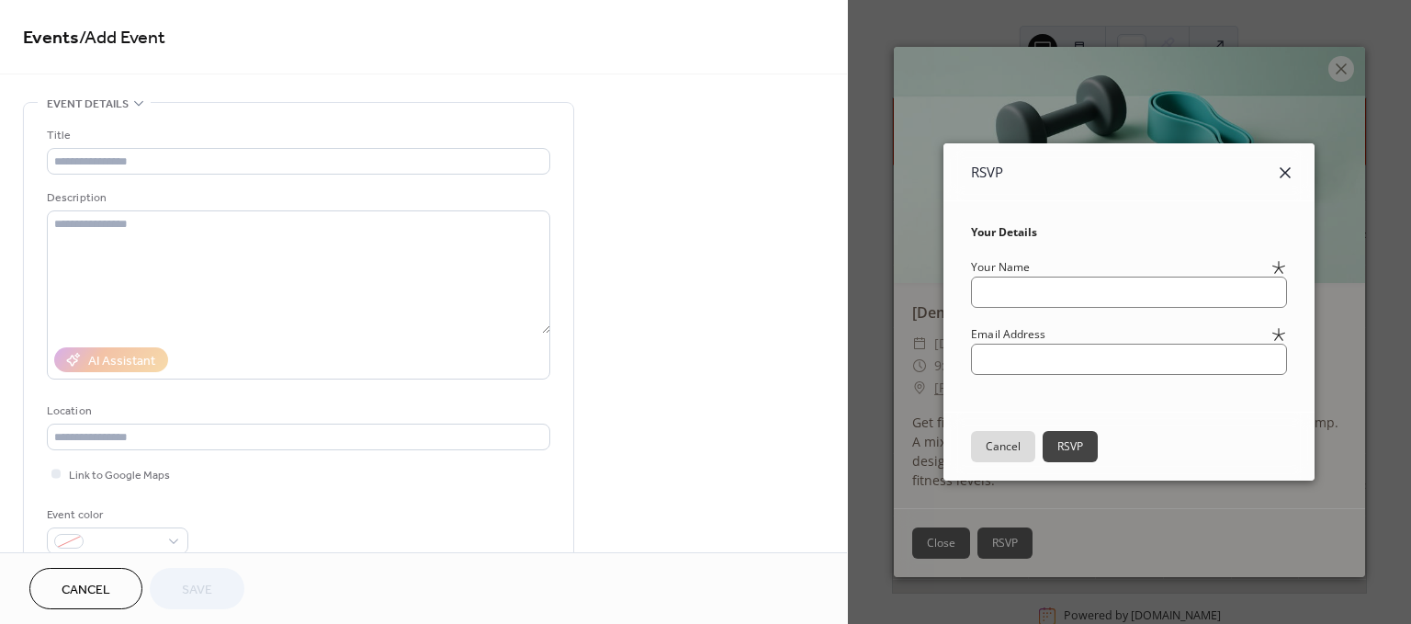
click at [1290, 172] on icon at bounding box center [1284, 172] width 11 height 11
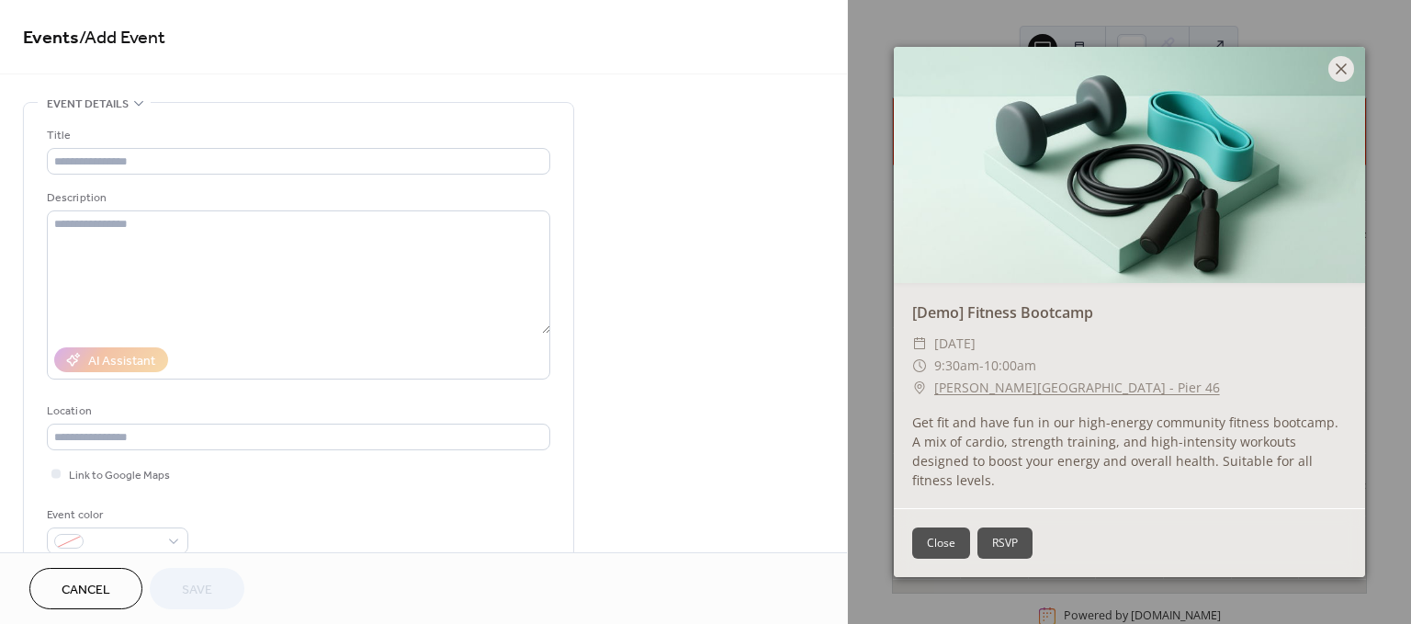
click at [1341, 77] on icon at bounding box center [1341, 69] width 22 height 22
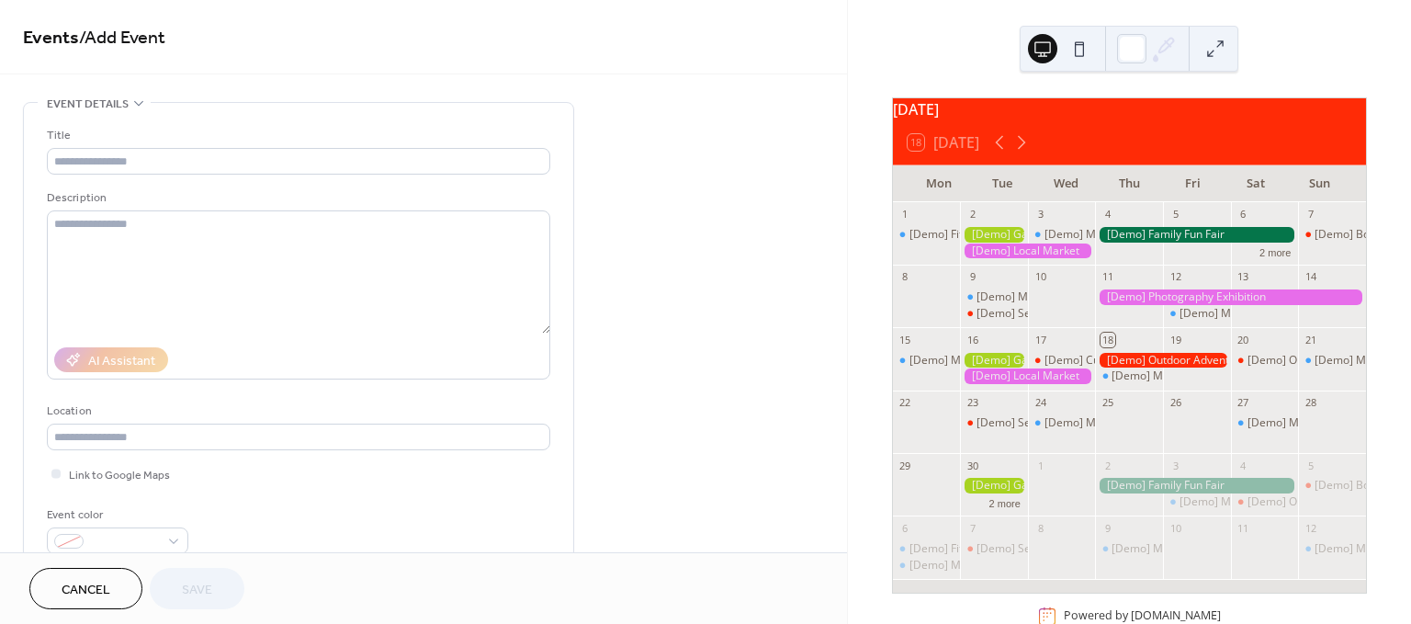
drag, startPoint x: 1144, startPoint y: 307, endPoint x: 862, endPoint y: 412, distance: 301.1
click at [862, 412] on div "September 2025 18 Today Mon Tue Wed Thu Fri Sat Sun 1 [Demo] Fitness Bootcamp 2…" at bounding box center [1129, 312] width 563 height 624
click at [1212, 242] on div at bounding box center [1196, 235] width 203 height 16
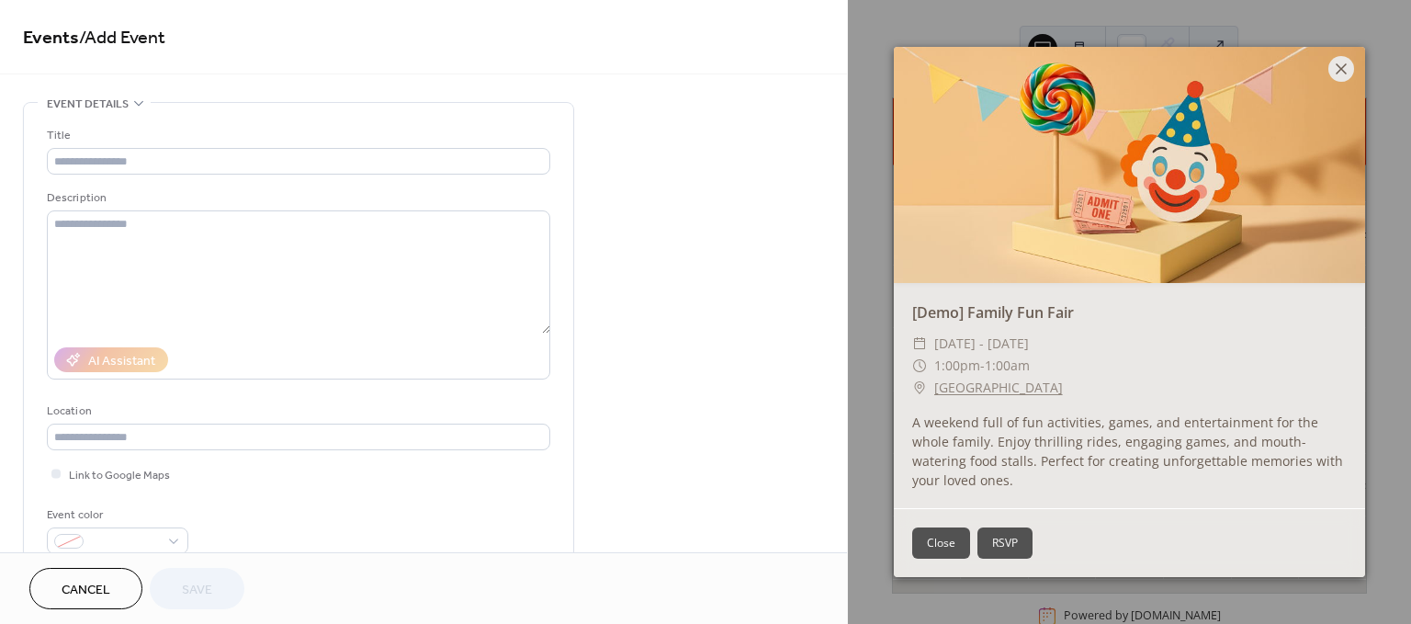
click at [1338, 74] on icon at bounding box center [1341, 69] width 22 height 22
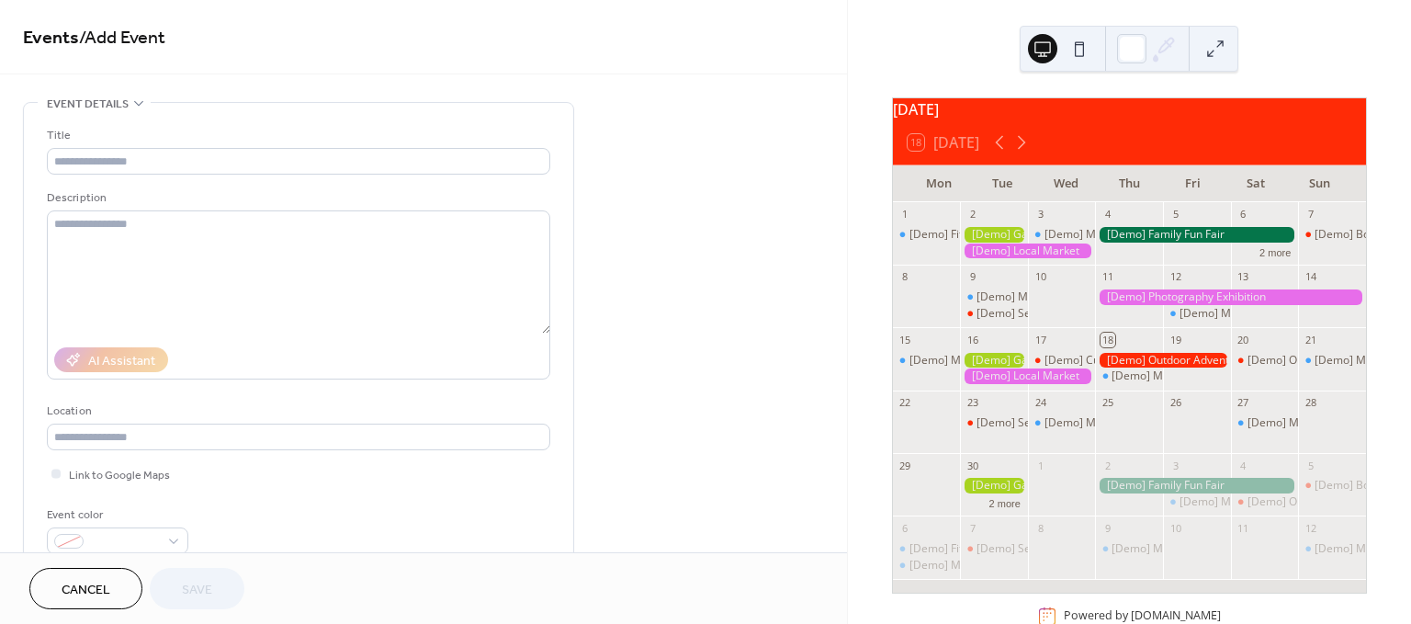
click at [984, 242] on div at bounding box center [994, 235] width 68 height 16
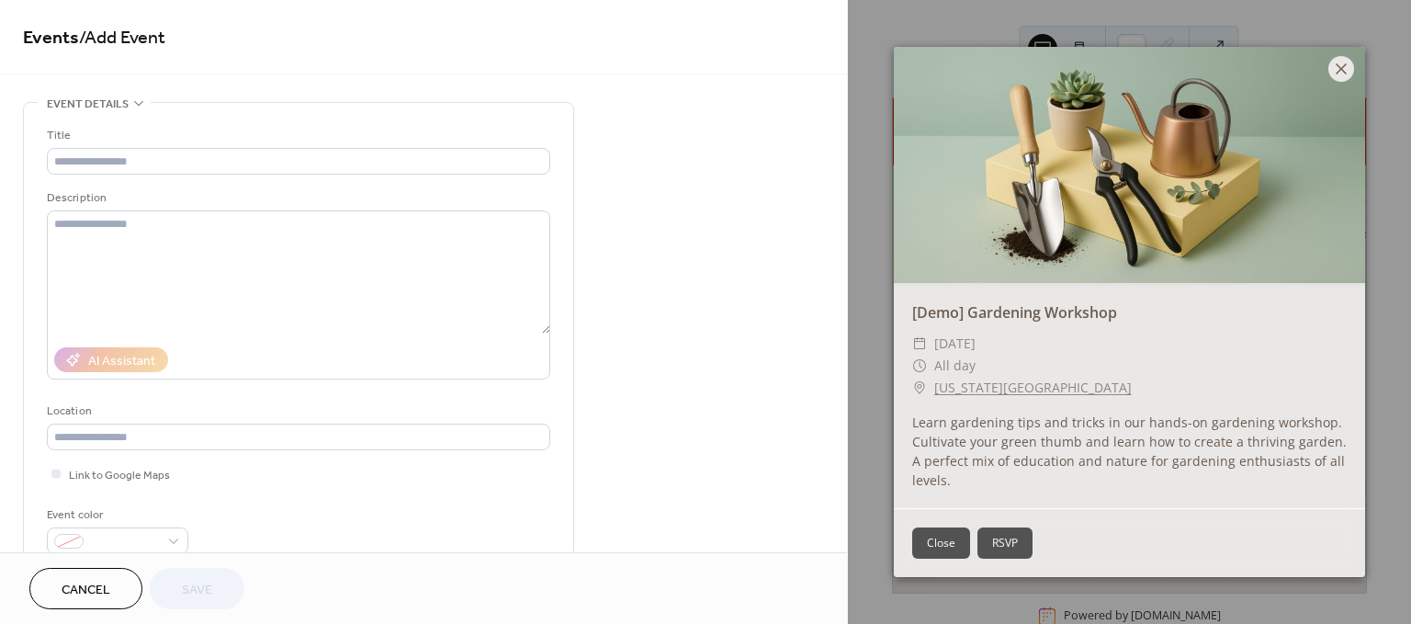
click at [1337, 63] on icon at bounding box center [1341, 69] width 22 height 22
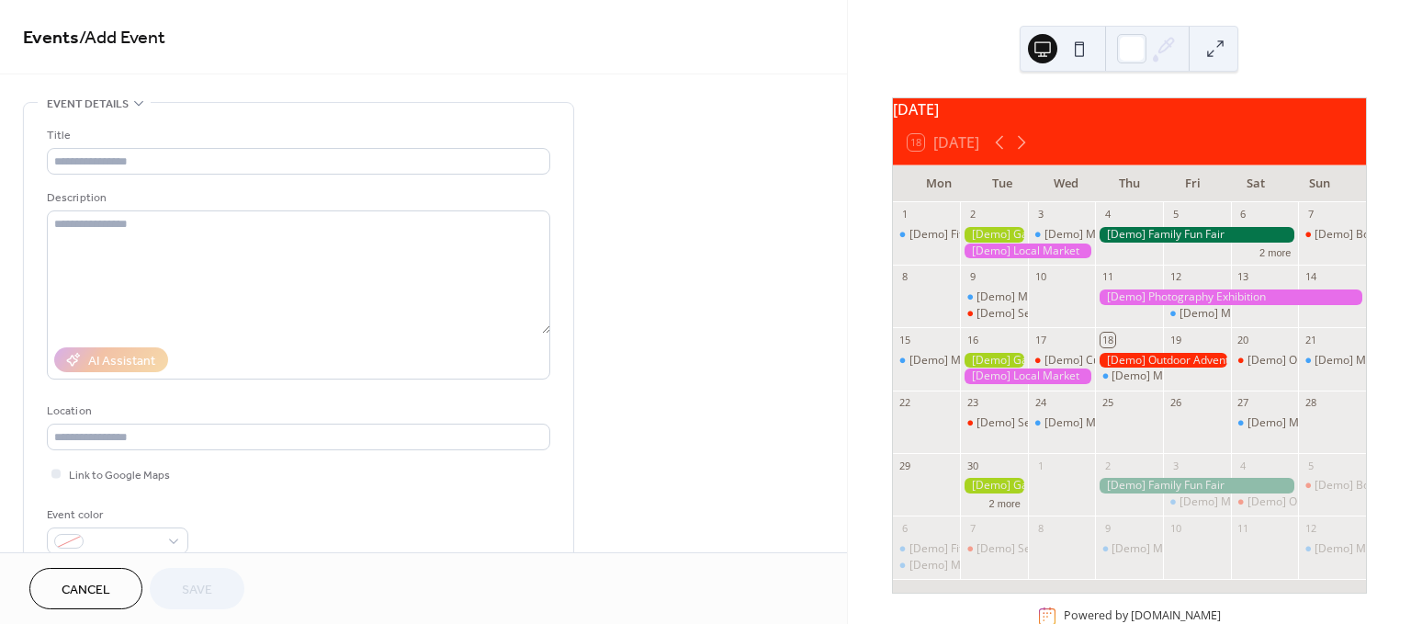
click at [96, 592] on span "Cancel" at bounding box center [86, 589] width 49 height 19
